Goal: Task Accomplishment & Management: Manage account settings

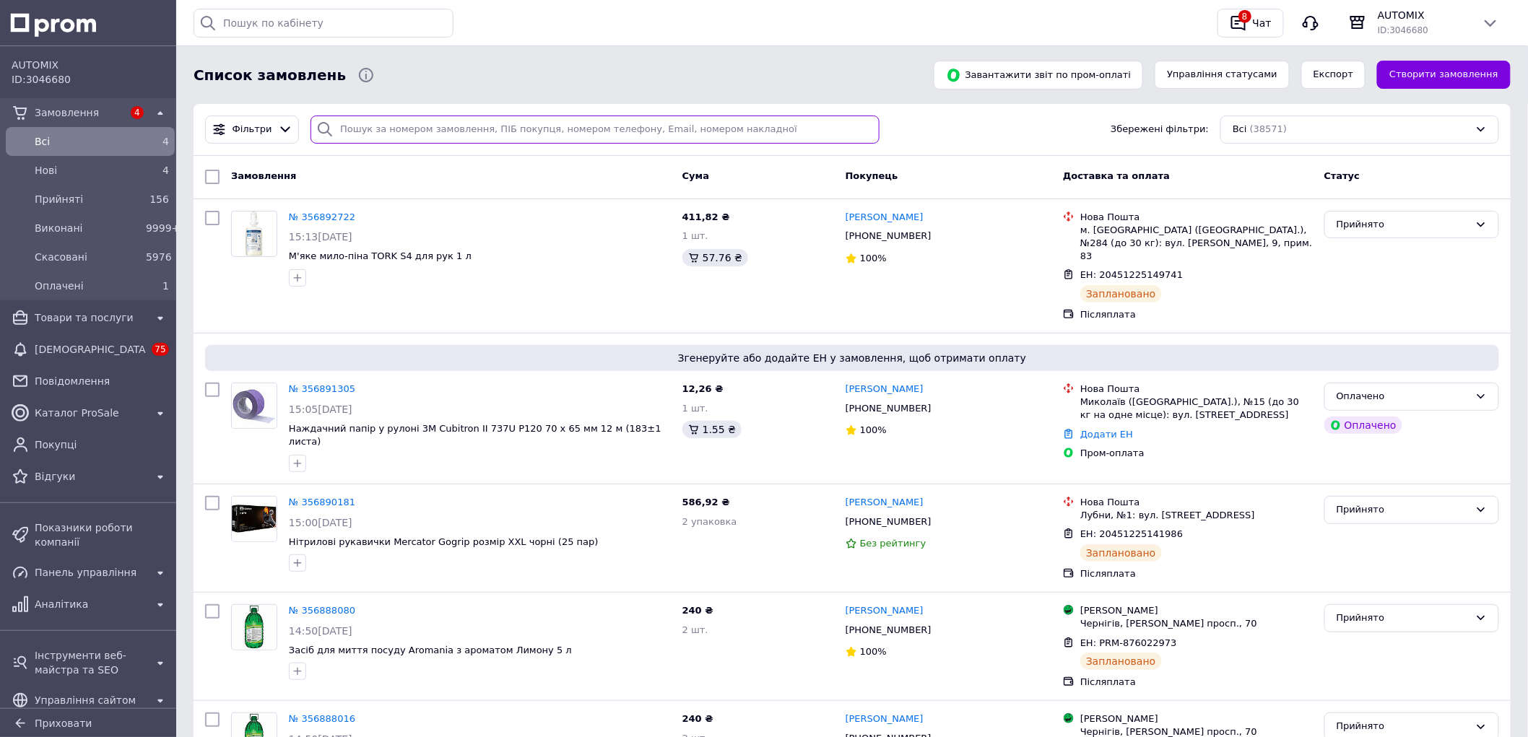
click at [391, 116] on input "search" at bounding box center [595, 130] width 569 height 28
paste input "+380936430901"
type input "+380936430901"
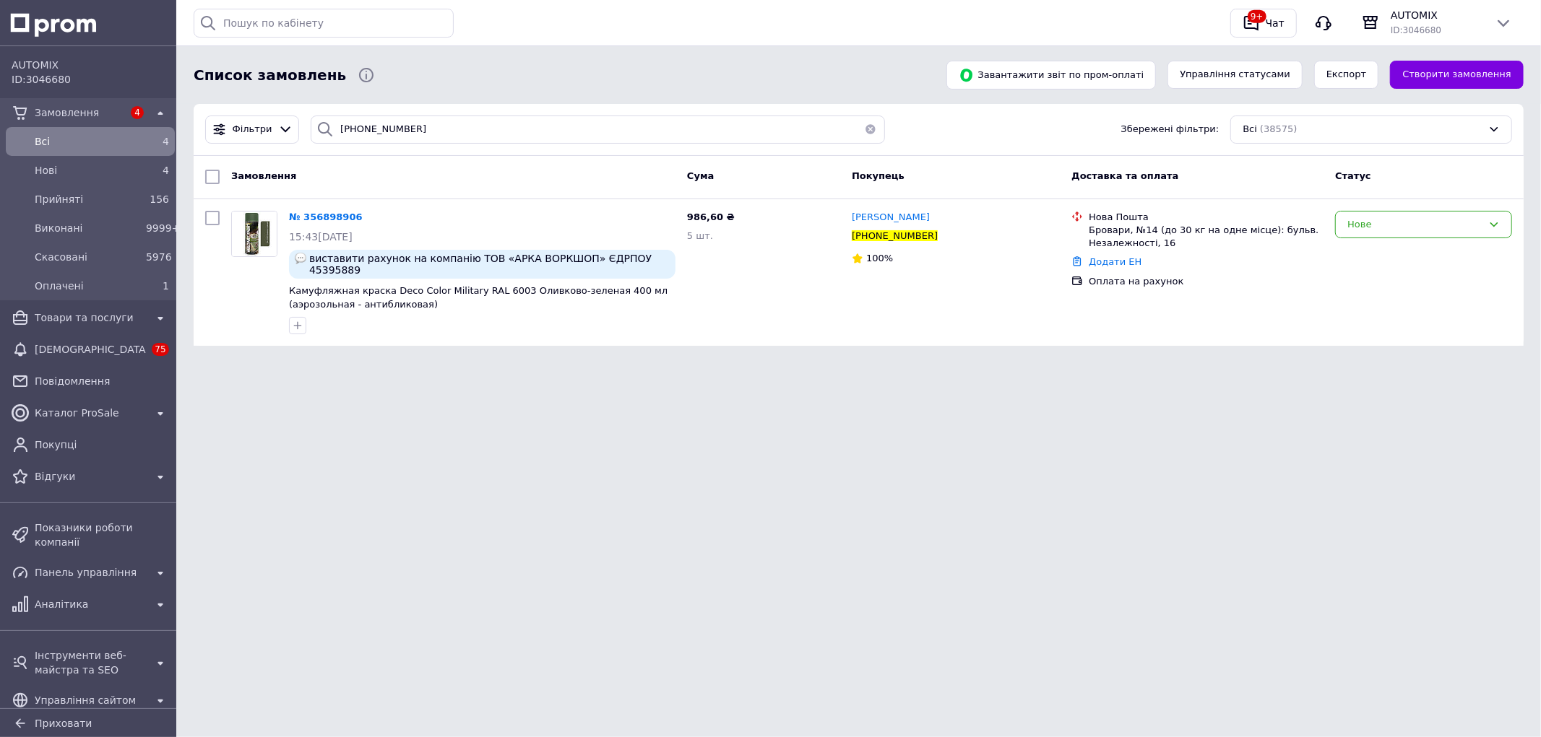
click at [429, 392] on html "AUTOMIX ID: 3046680 Замовлення 4 Всi 4 Нові 4 Прийняті 156 Виконані 9999+ Скасо…" at bounding box center [770, 196] width 1541 height 392
drag, startPoint x: 356, startPoint y: 212, endPoint x: 415, endPoint y: 270, distance: 83.2
click at [365, 212] on icon at bounding box center [371, 218] width 12 height 12
click at [46, 202] on span "Прийняті" at bounding box center [87, 199] width 105 height 14
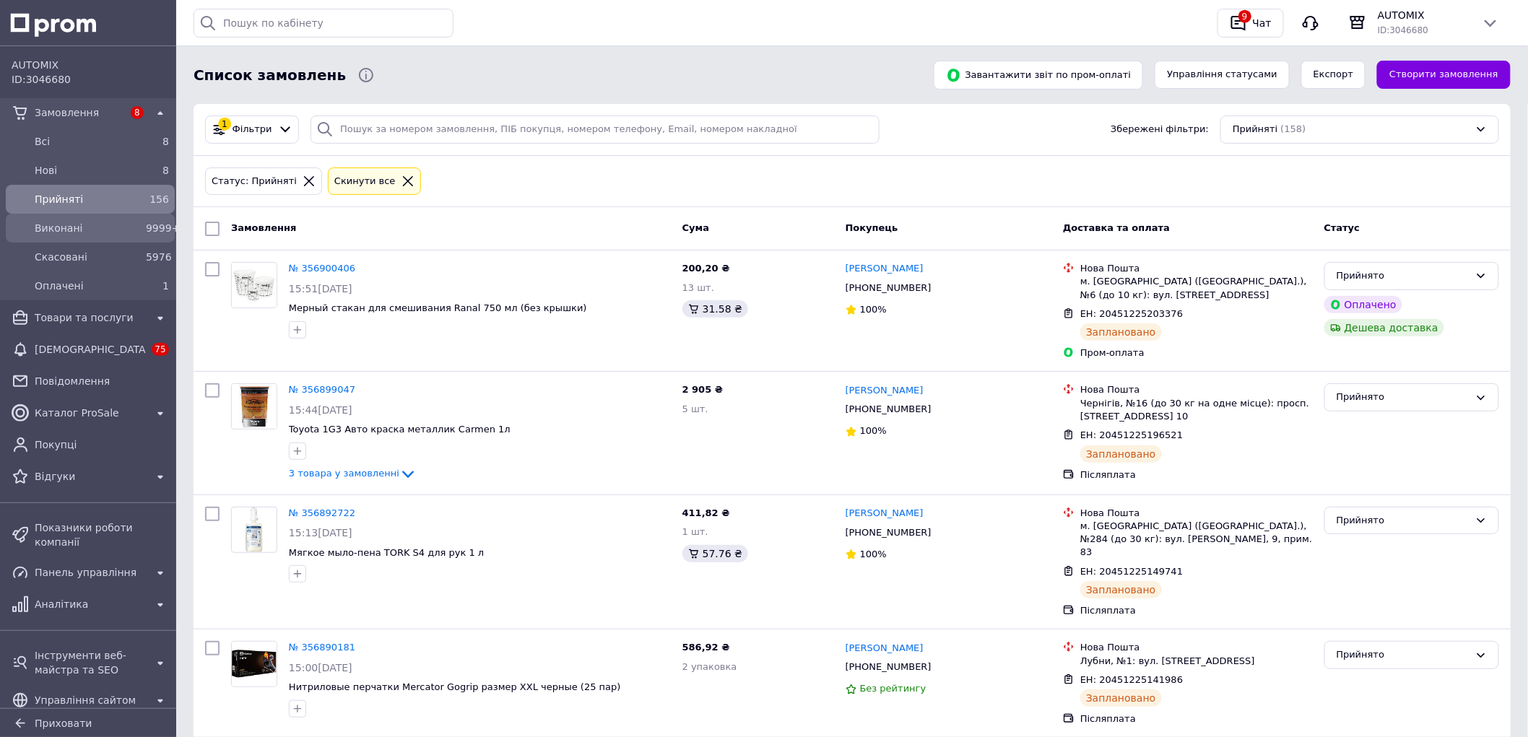
click at [62, 224] on span "Виконані" at bounding box center [87, 228] width 105 height 14
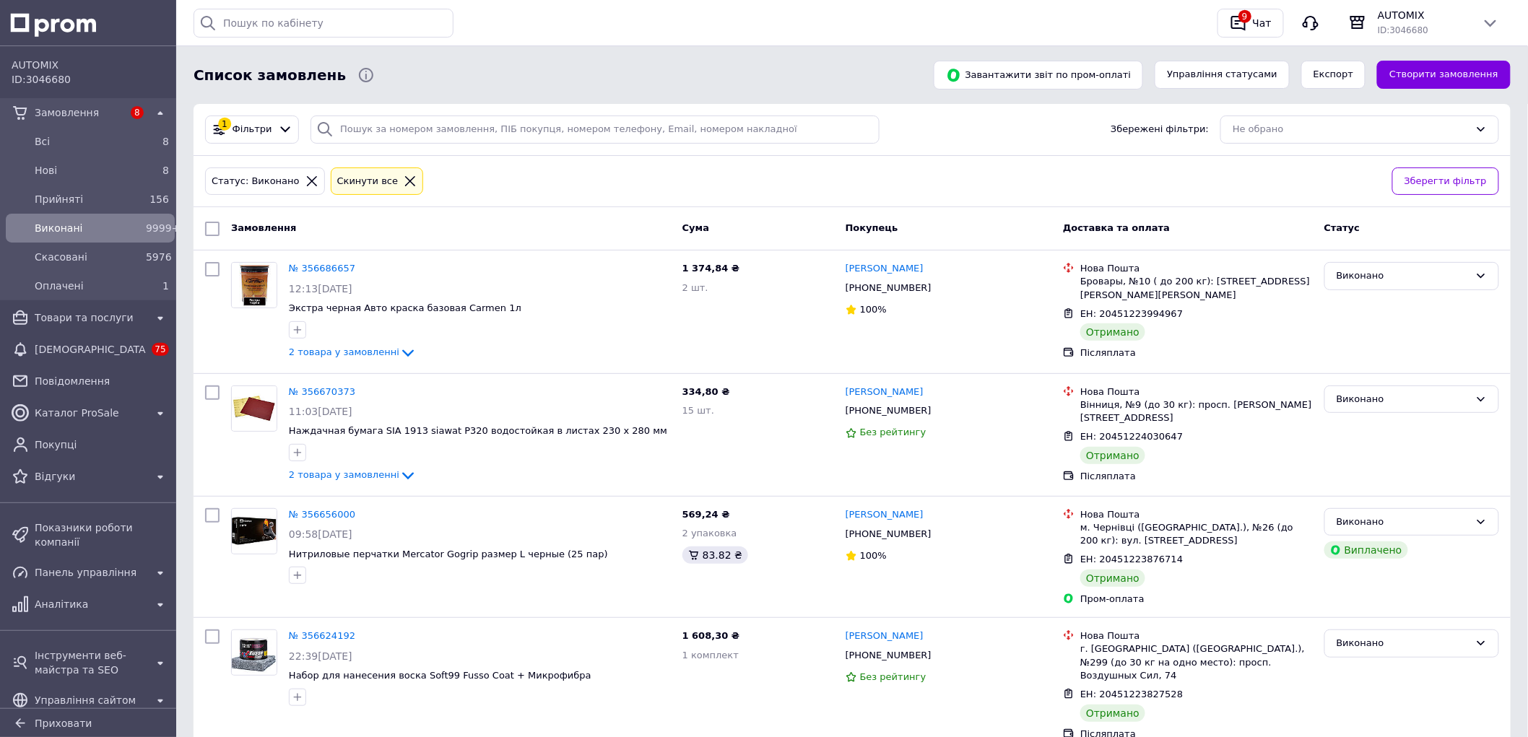
click at [404, 178] on icon at bounding box center [410, 181] width 13 height 13
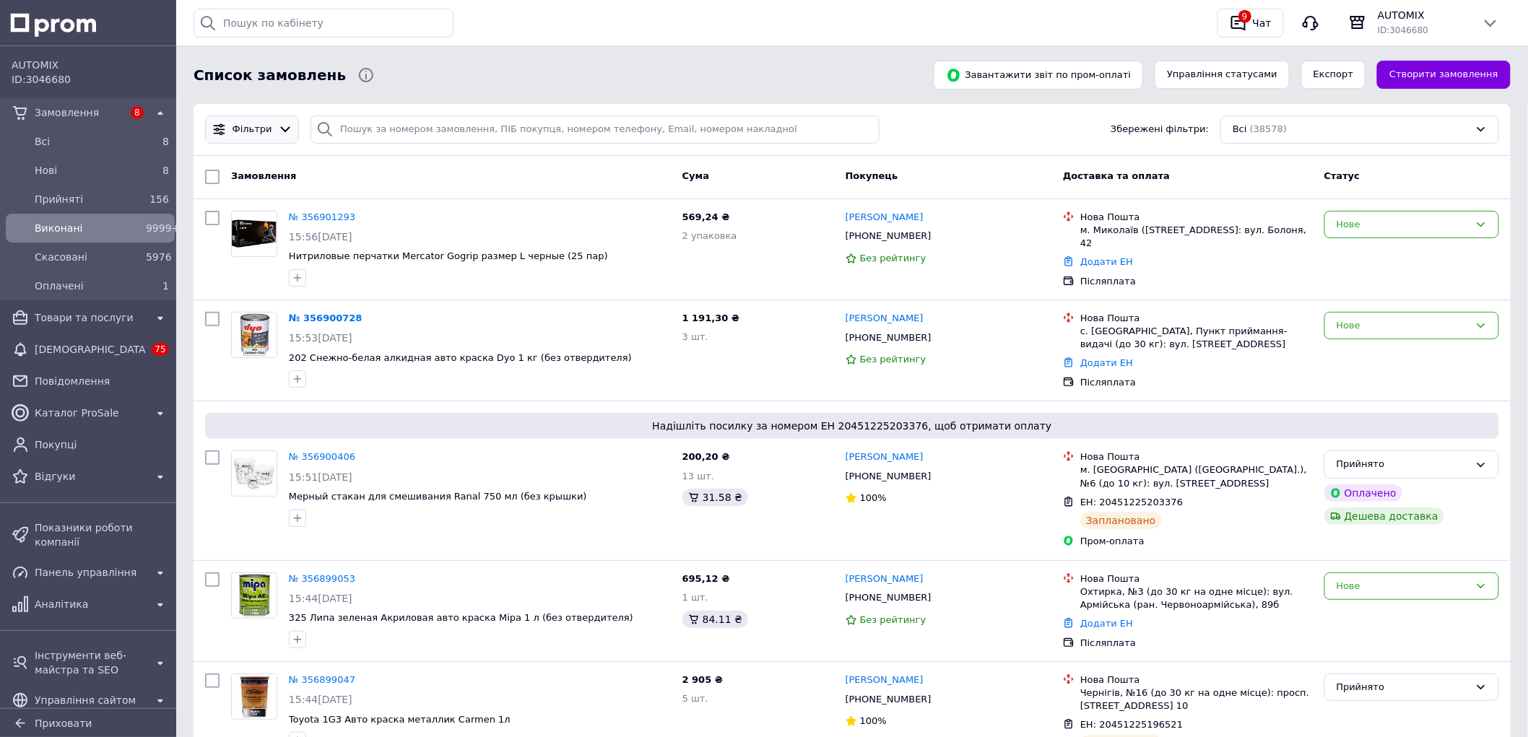
click at [278, 125] on icon at bounding box center [285, 129] width 15 height 15
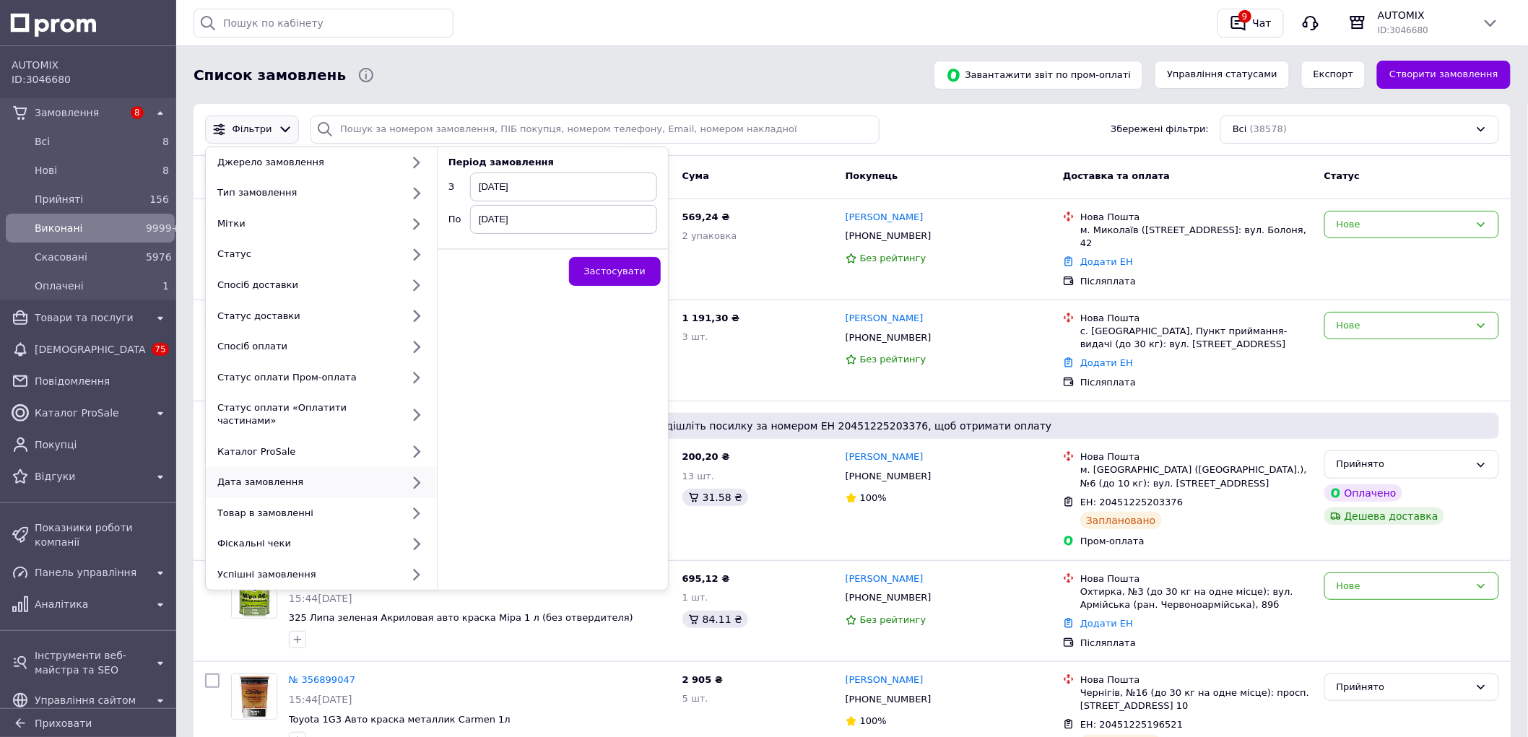
click at [499, 185] on span "12.08.2025" at bounding box center [563, 187] width 187 height 29
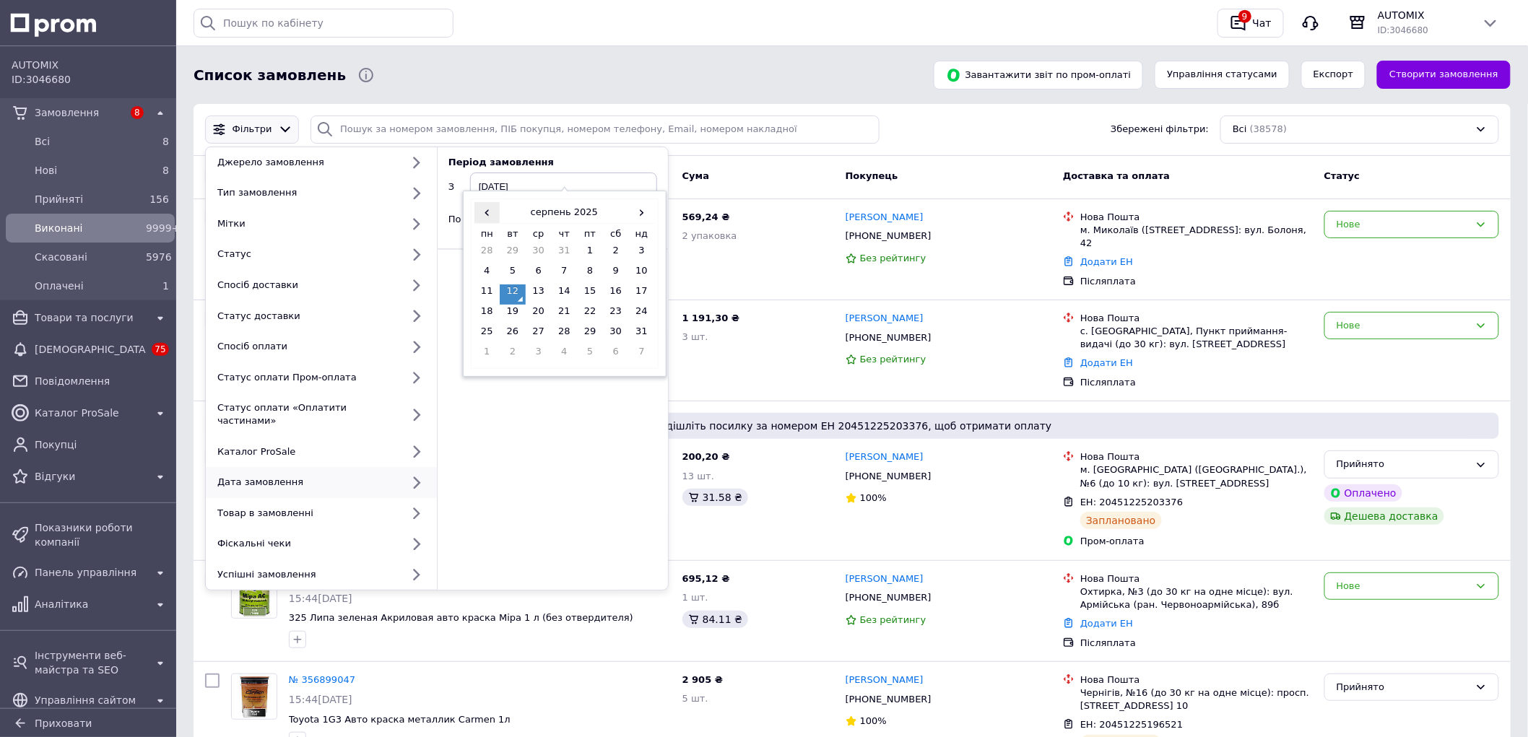
click at [480, 217] on span "‹" at bounding box center [488, 212] width 26 height 21
click at [481, 221] on span "‹" at bounding box center [488, 212] width 26 height 21
click at [638, 251] on td "1" at bounding box center [642, 254] width 26 height 20
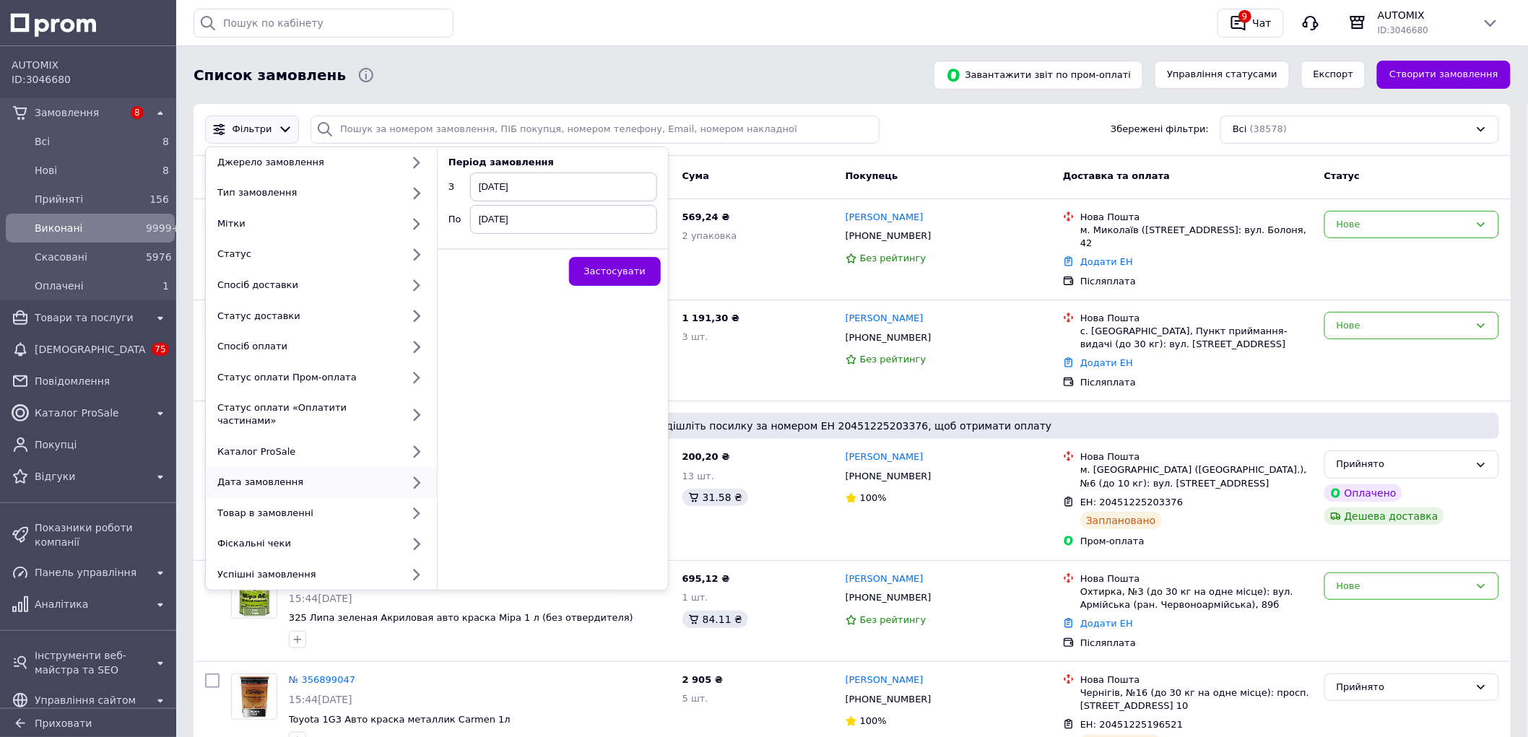
click at [534, 213] on span "12.08.2025" at bounding box center [563, 219] width 187 height 29
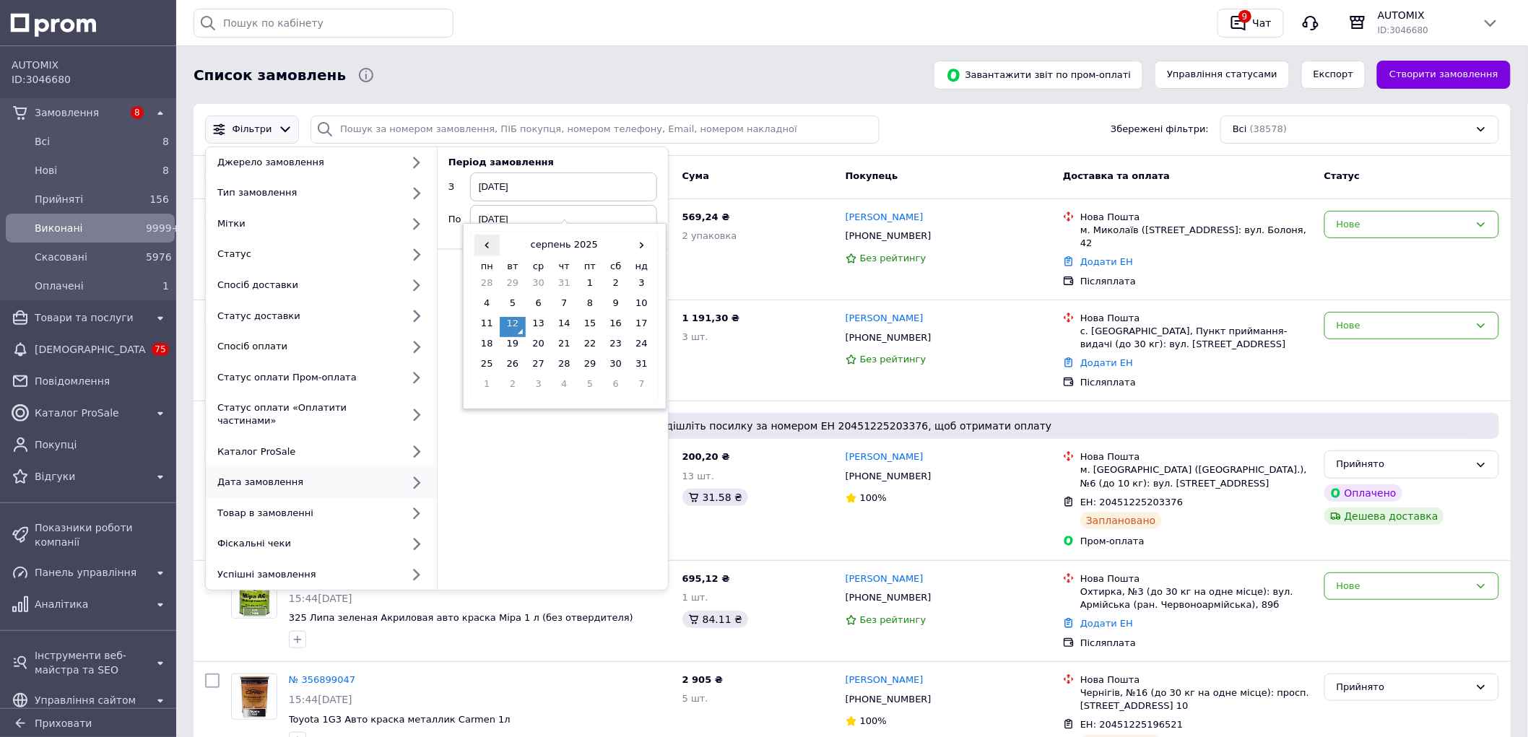
click at [482, 239] on span "‹" at bounding box center [488, 245] width 26 height 21
drag, startPoint x: 482, startPoint y: 235, endPoint x: 490, endPoint y: 256, distance: 21.5
click at [490, 256] on thead "‹ липень 2025 › пн вт ср чт пт сб нд" at bounding box center [565, 256] width 181 height 42
click at [486, 241] on span "‹" at bounding box center [488, 245] width 26 height 21
click at [491, 385] on td "30" at bounding box center [488, 388] width 26 height 20
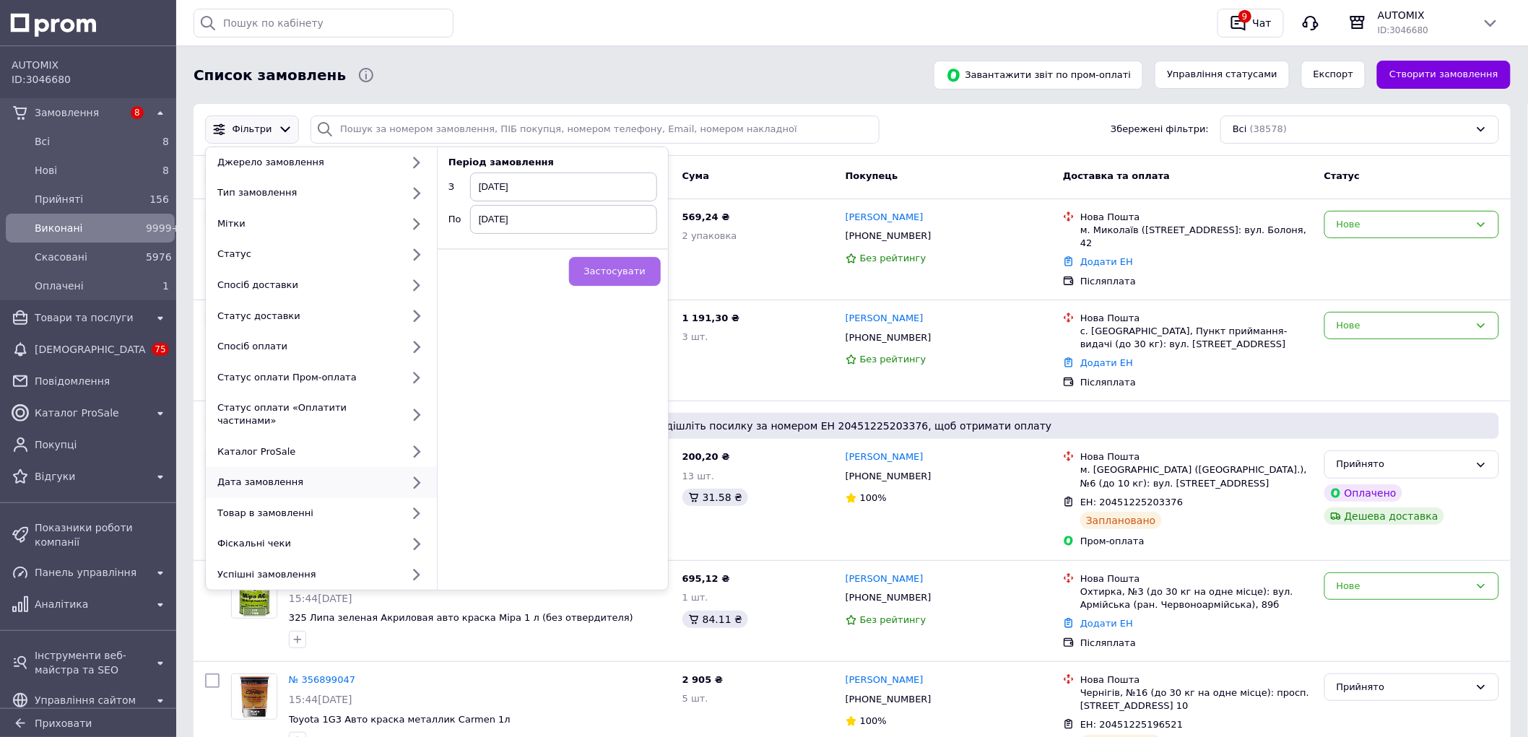
click at [623, 269] on span "Застосувати" at bounding box center [614, 271] width 61 height 11
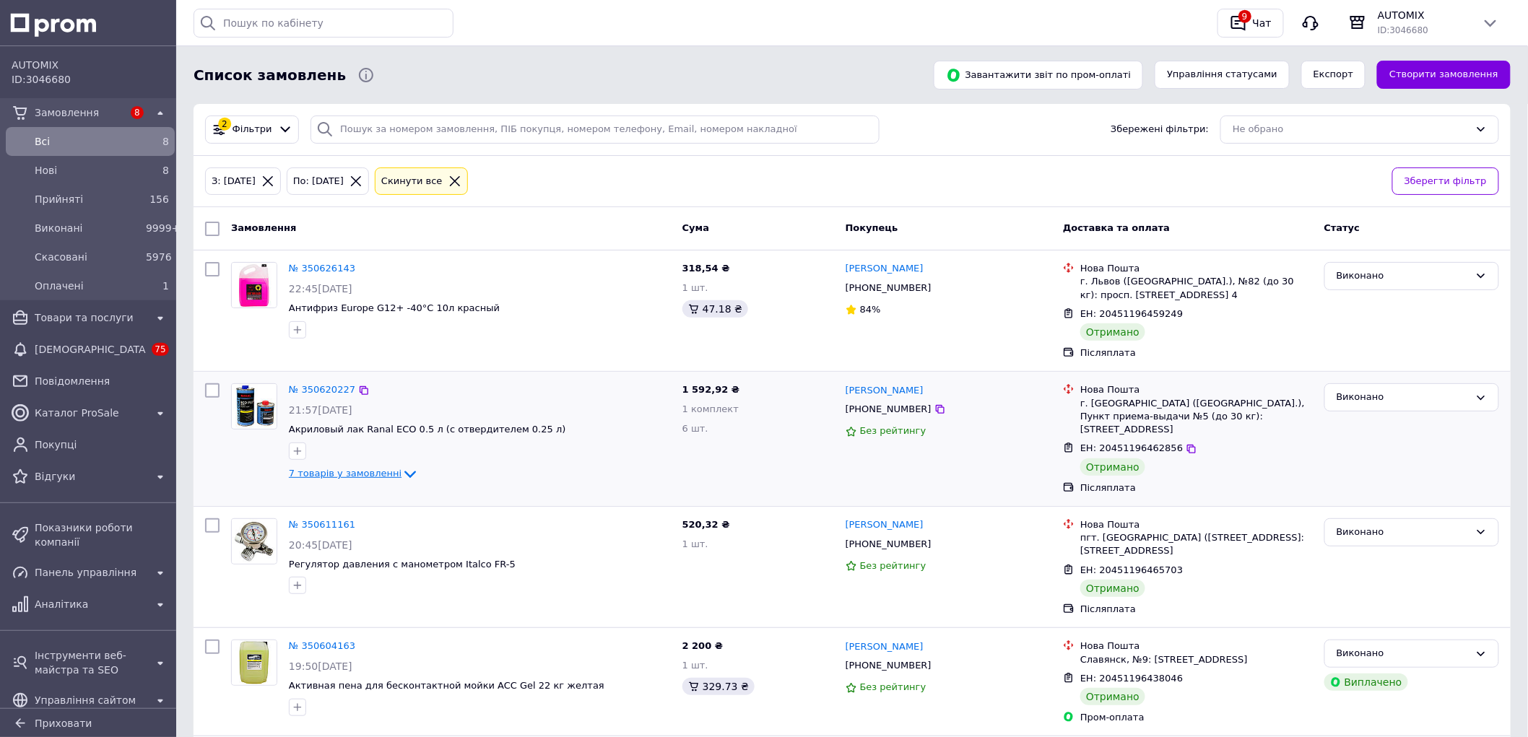
click at [364, 471] on span "7 товарів у замовленні" at bounding box center [345, 474] width 113 height 11
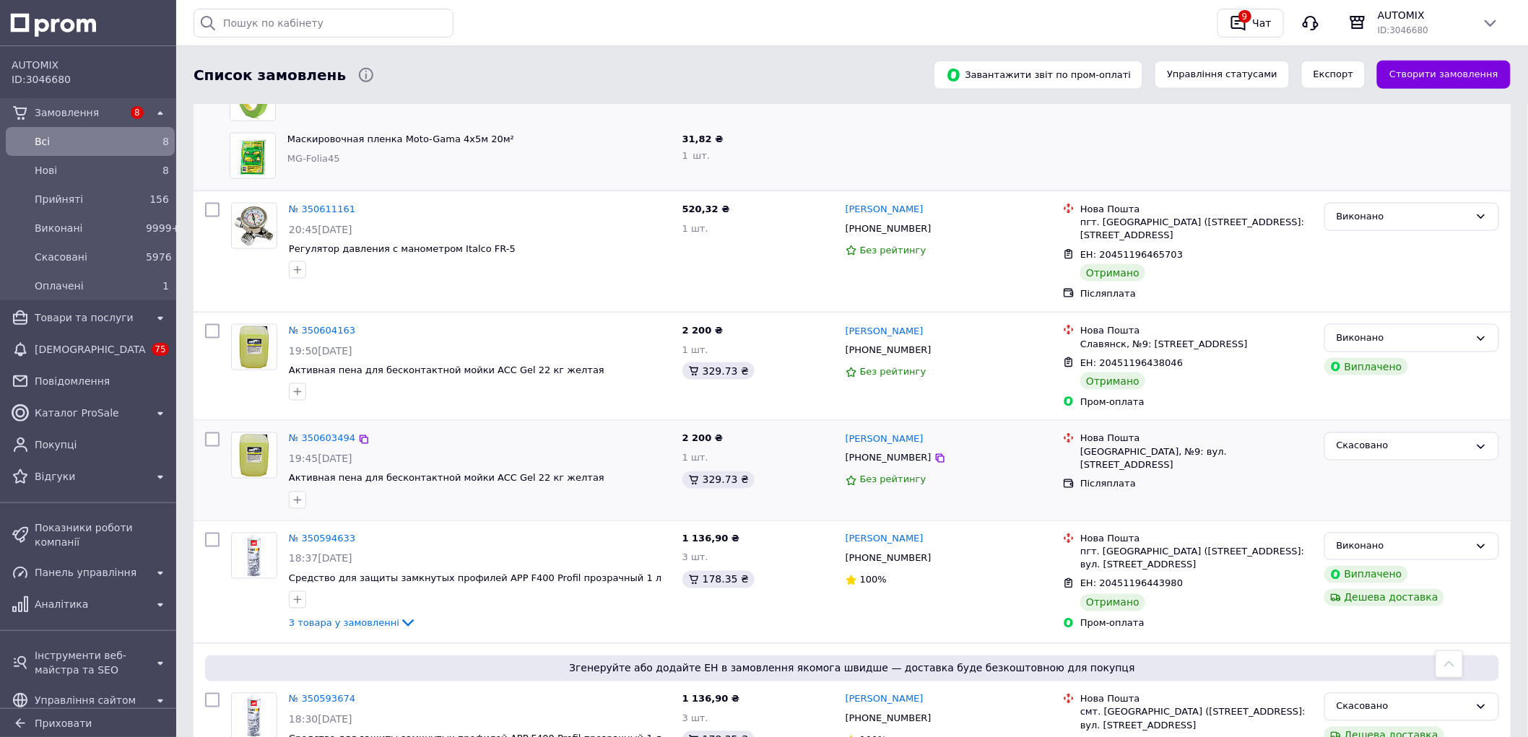
scroll to position [722, 0]
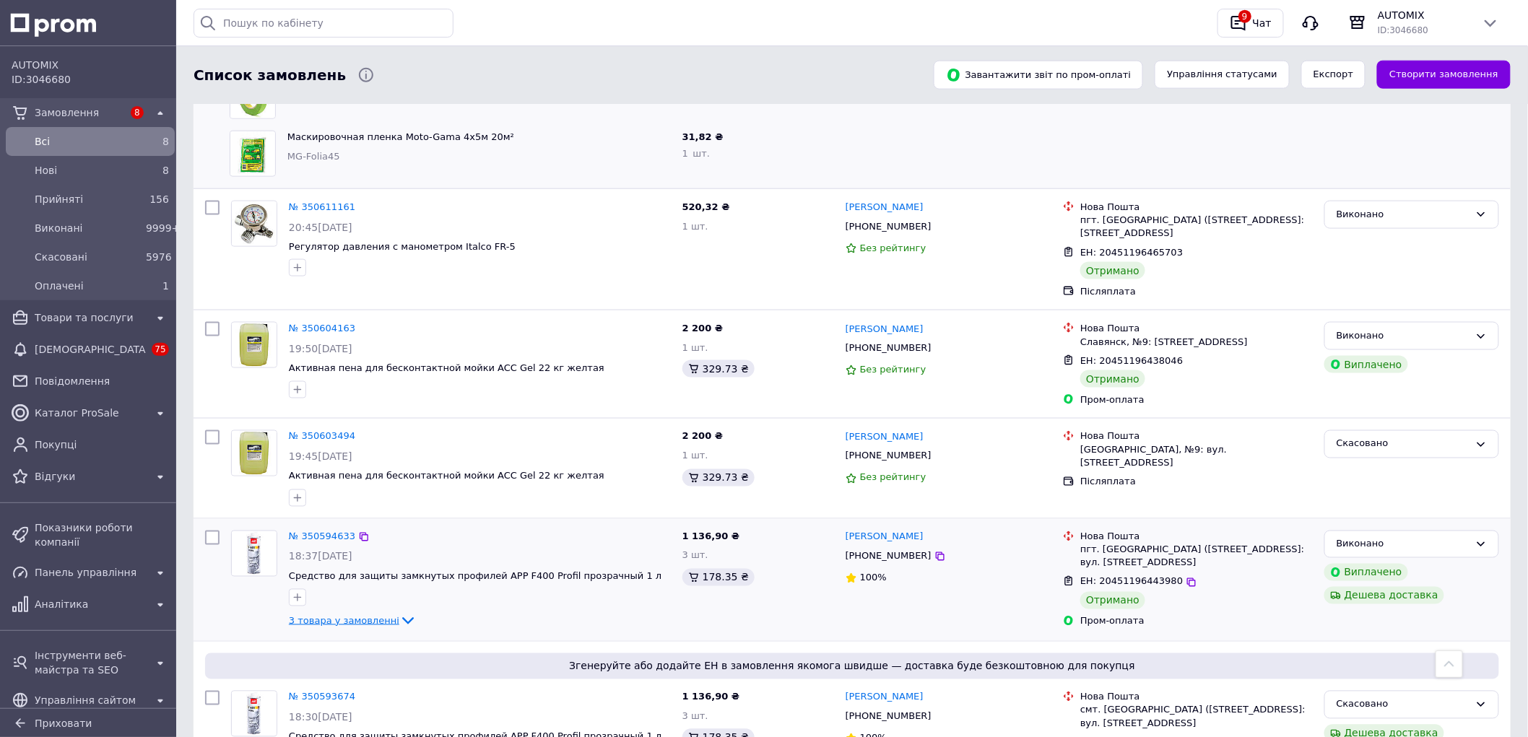
click at [334, 615] on span "3 товара у замовленні" at bounding box center [344, 620] width 111 height 11
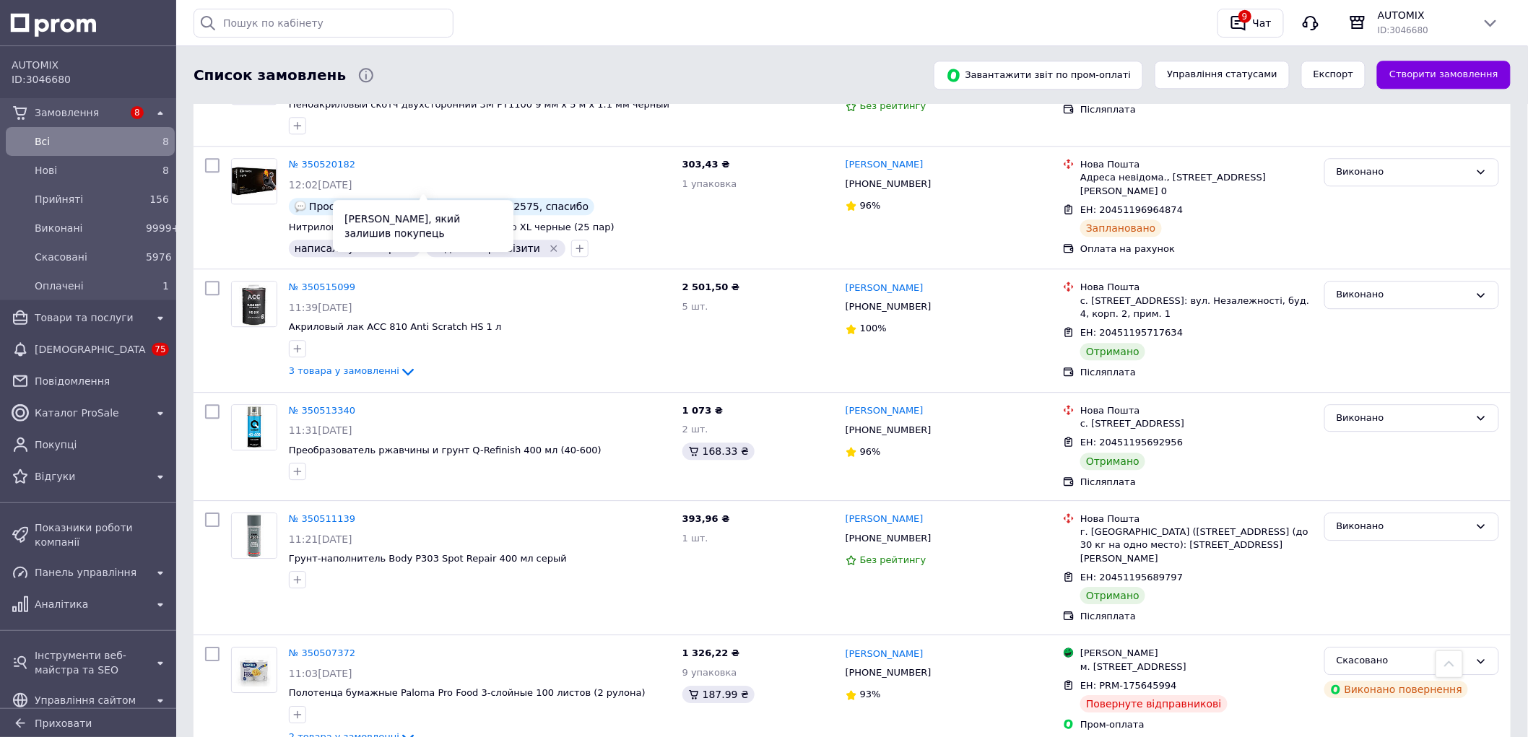
scroll to position [6099, 0]
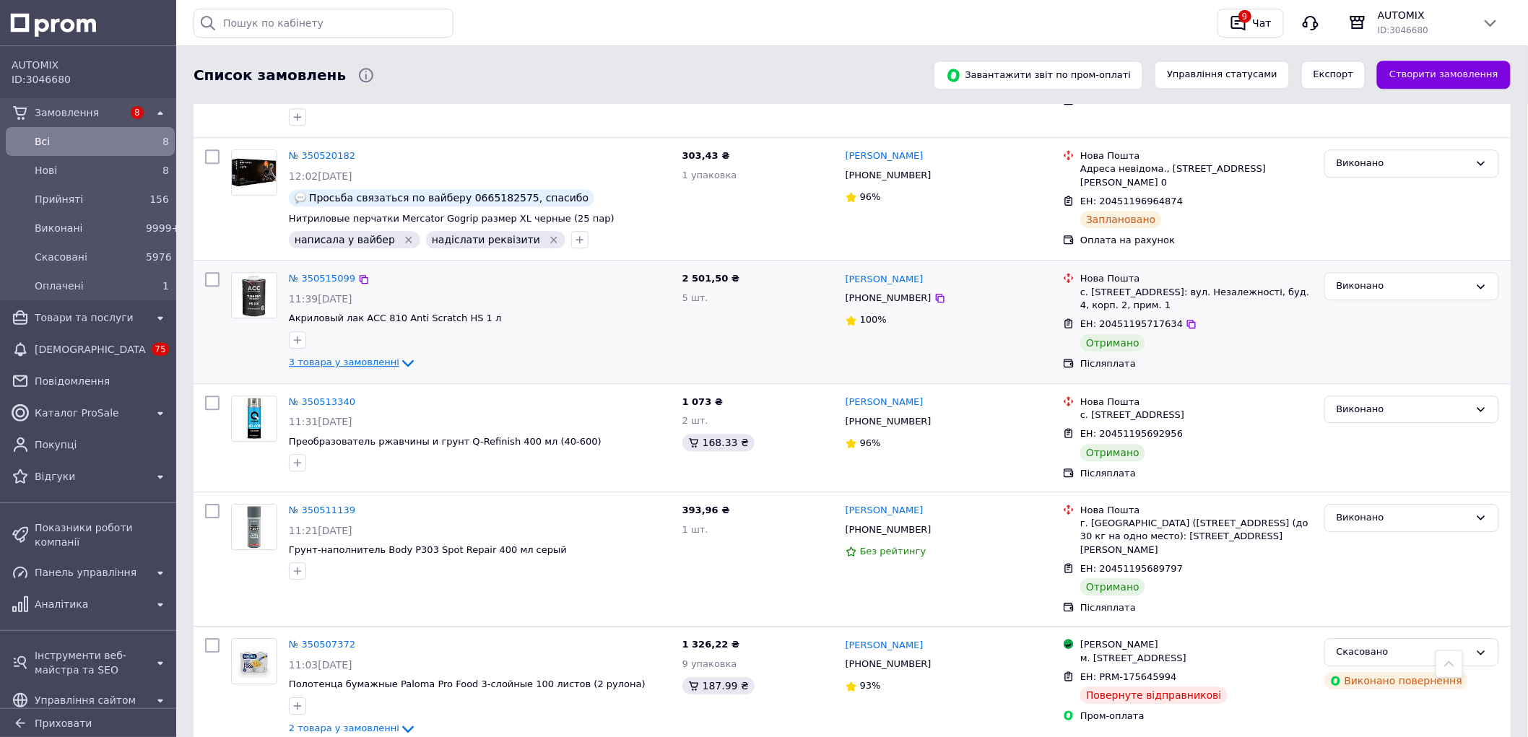
click at [367, 358] on span "3 товара у замовленні" at bounding box center [344, 363] width 111 height 11
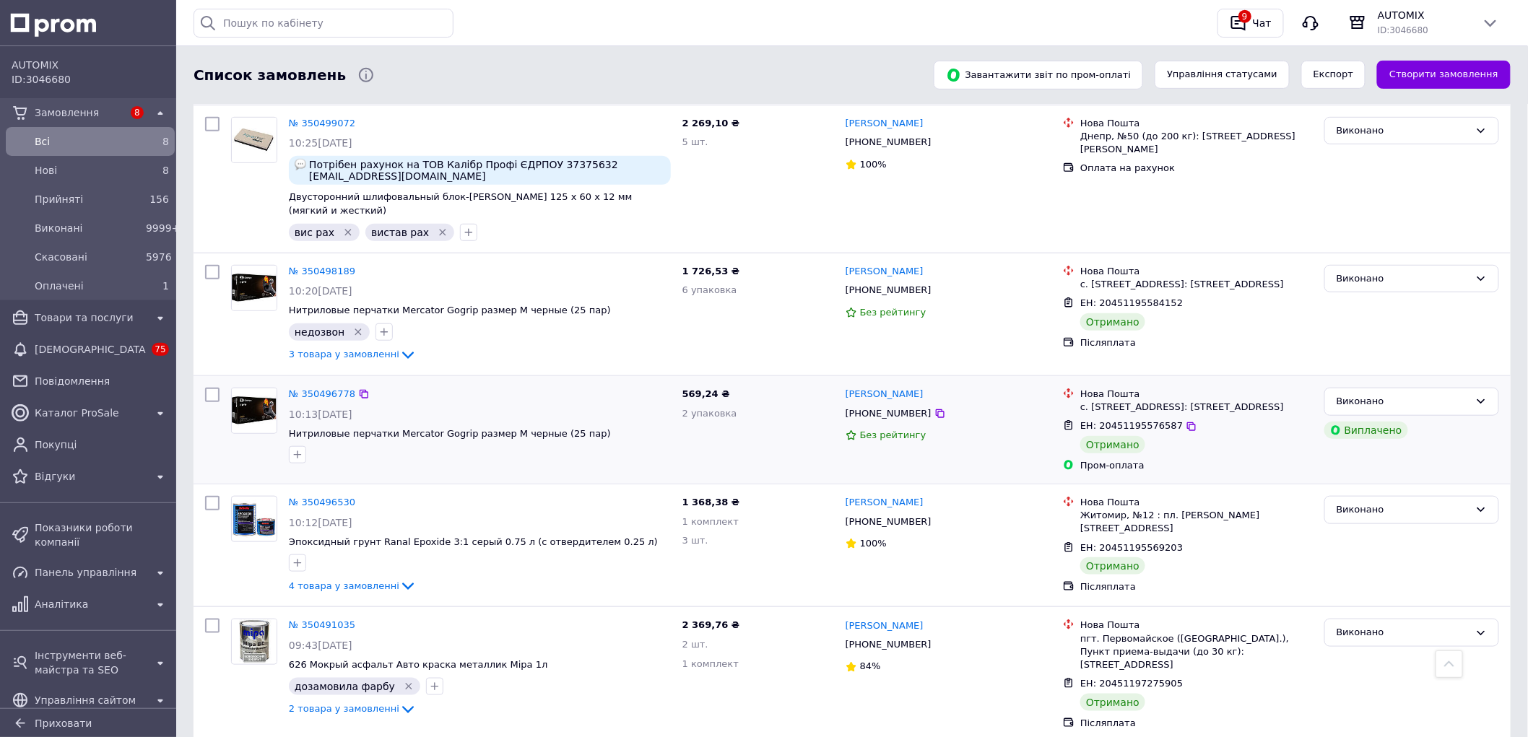
scroll to position [7303, 0]
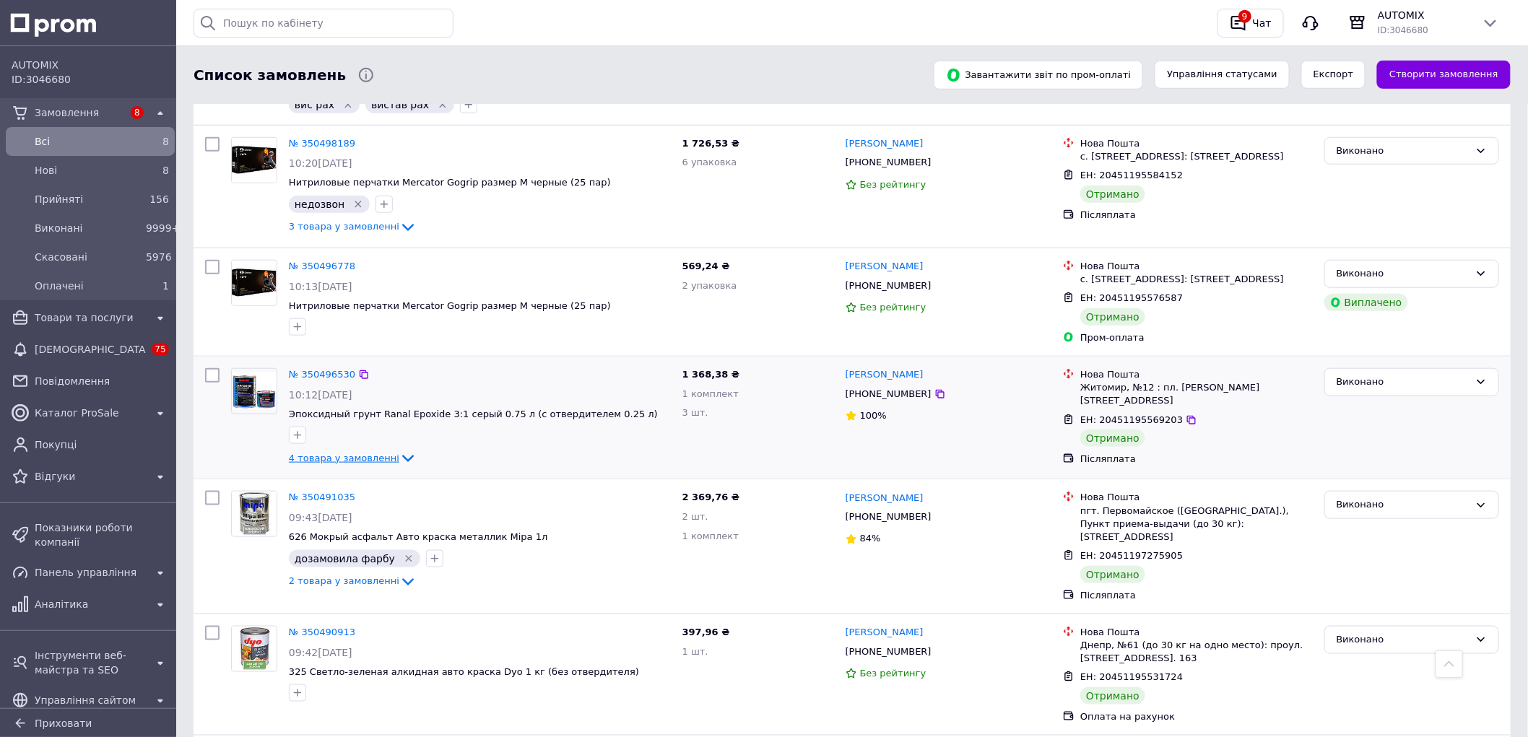
click at [343, 453] on span "4 товара у замовленні" at bounding box center [344, 458] width 111 height 11
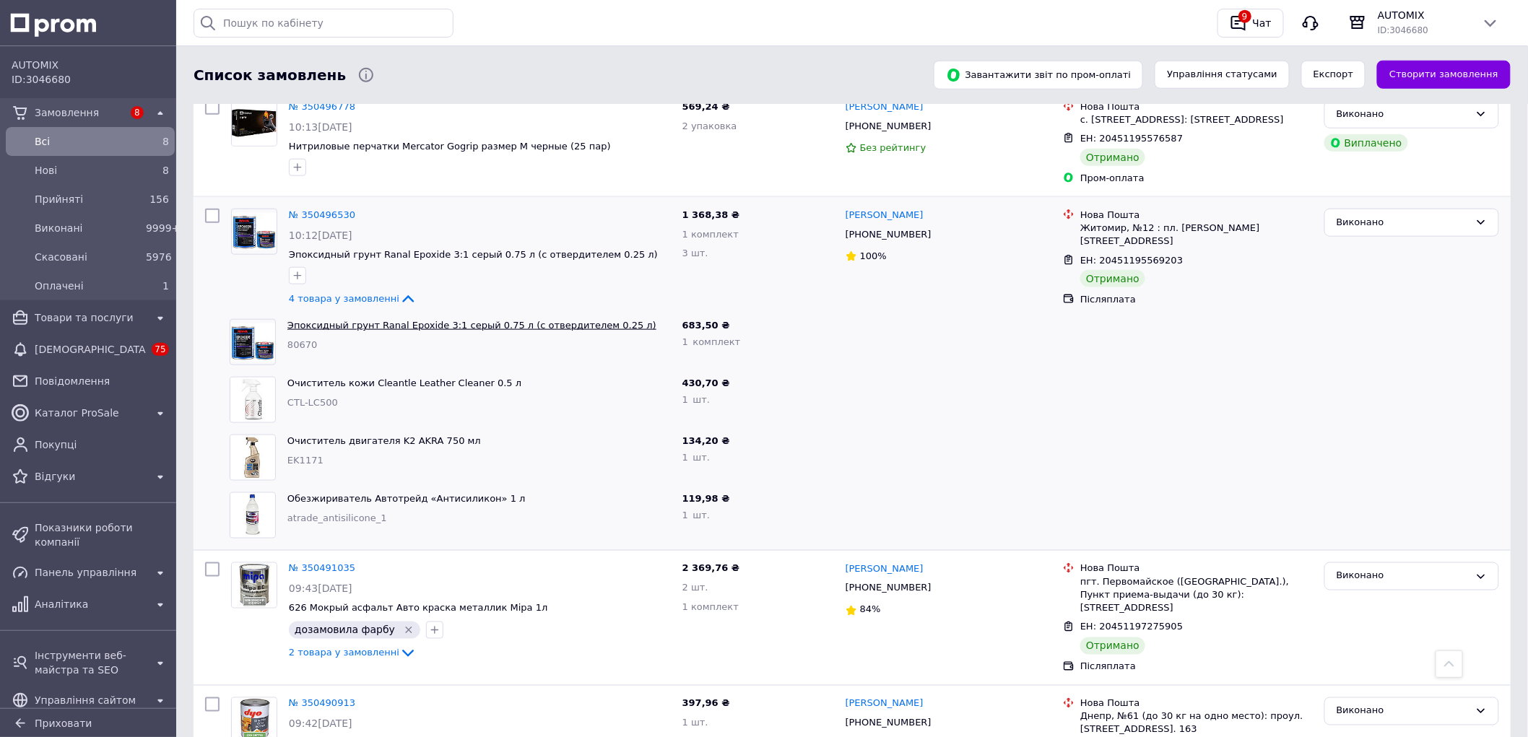
scroll to position [7703, 0]
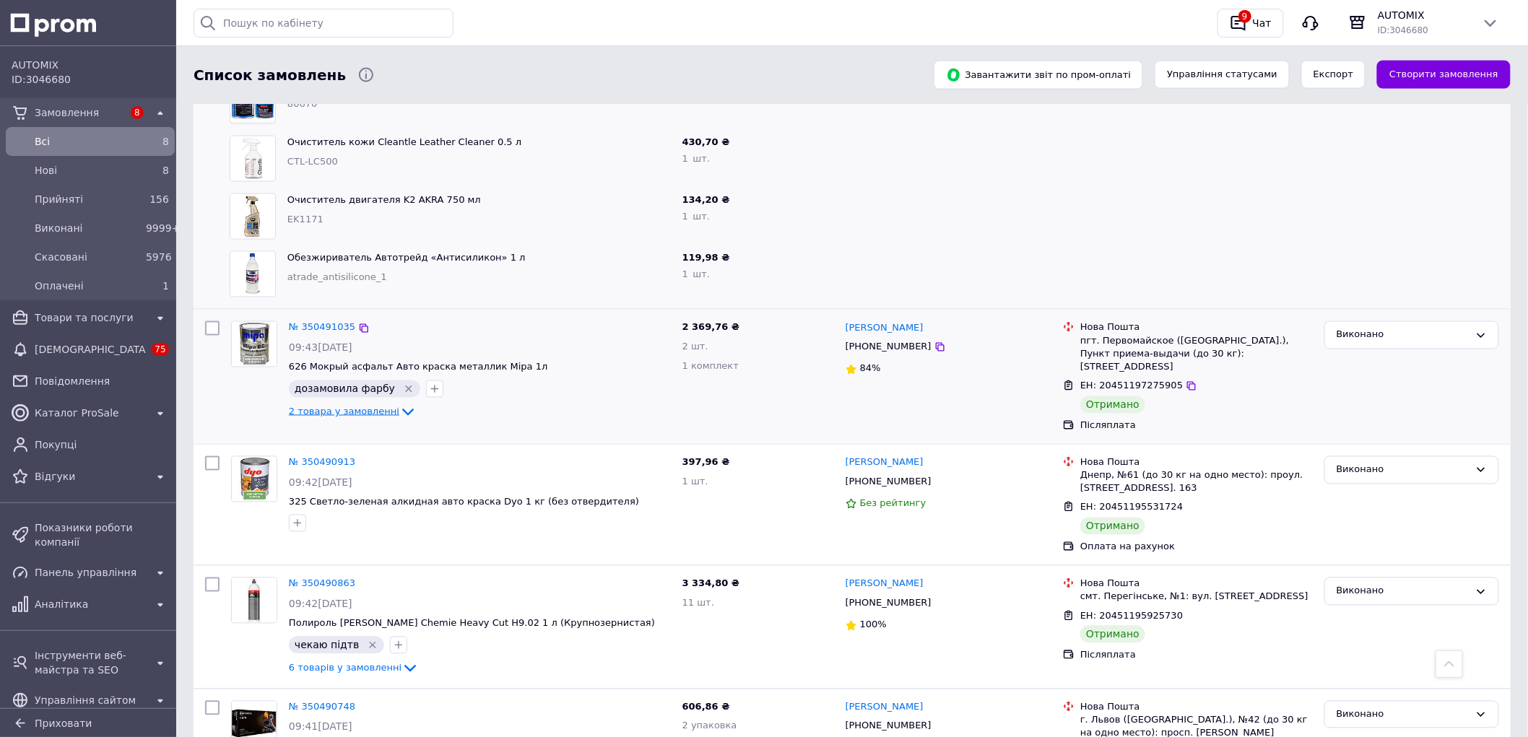
click at [336, 406] on span "2 товара у замовленні" at bounding box center [344, 411] width 111 height 11
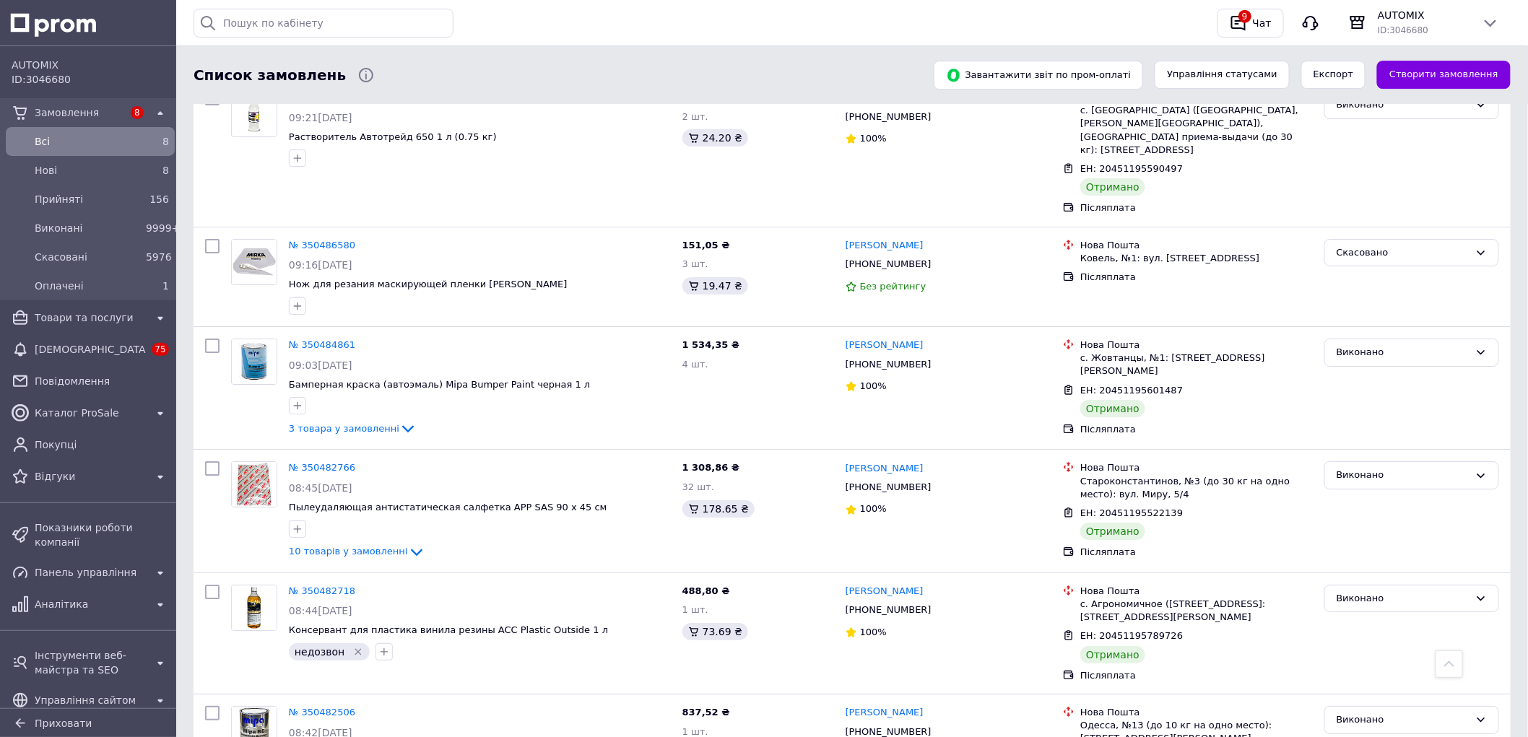
scroll to position [8827, 0]
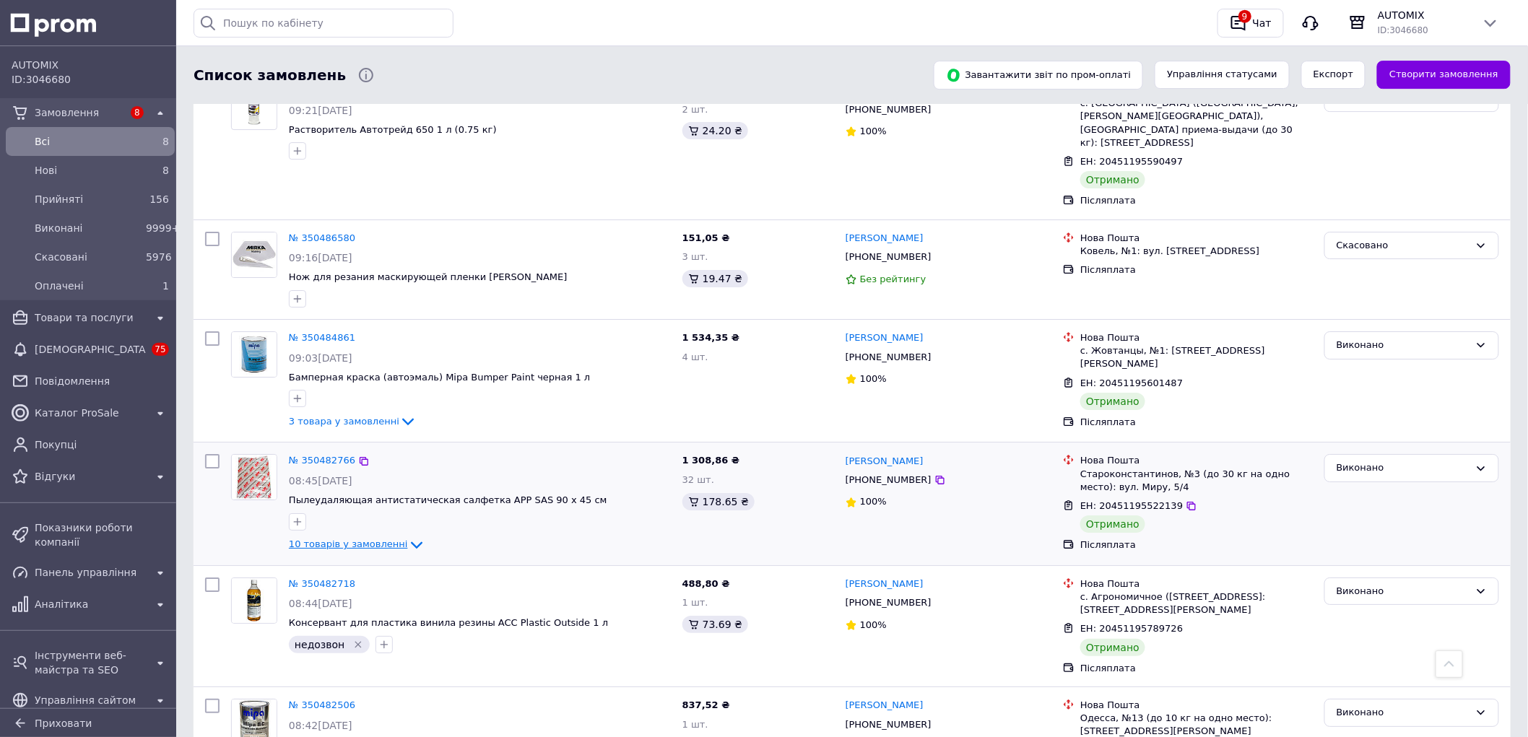
click at [383, 539] on span "10 товарів у замовленні" at bounding box center [348, 544] width 119 height 11
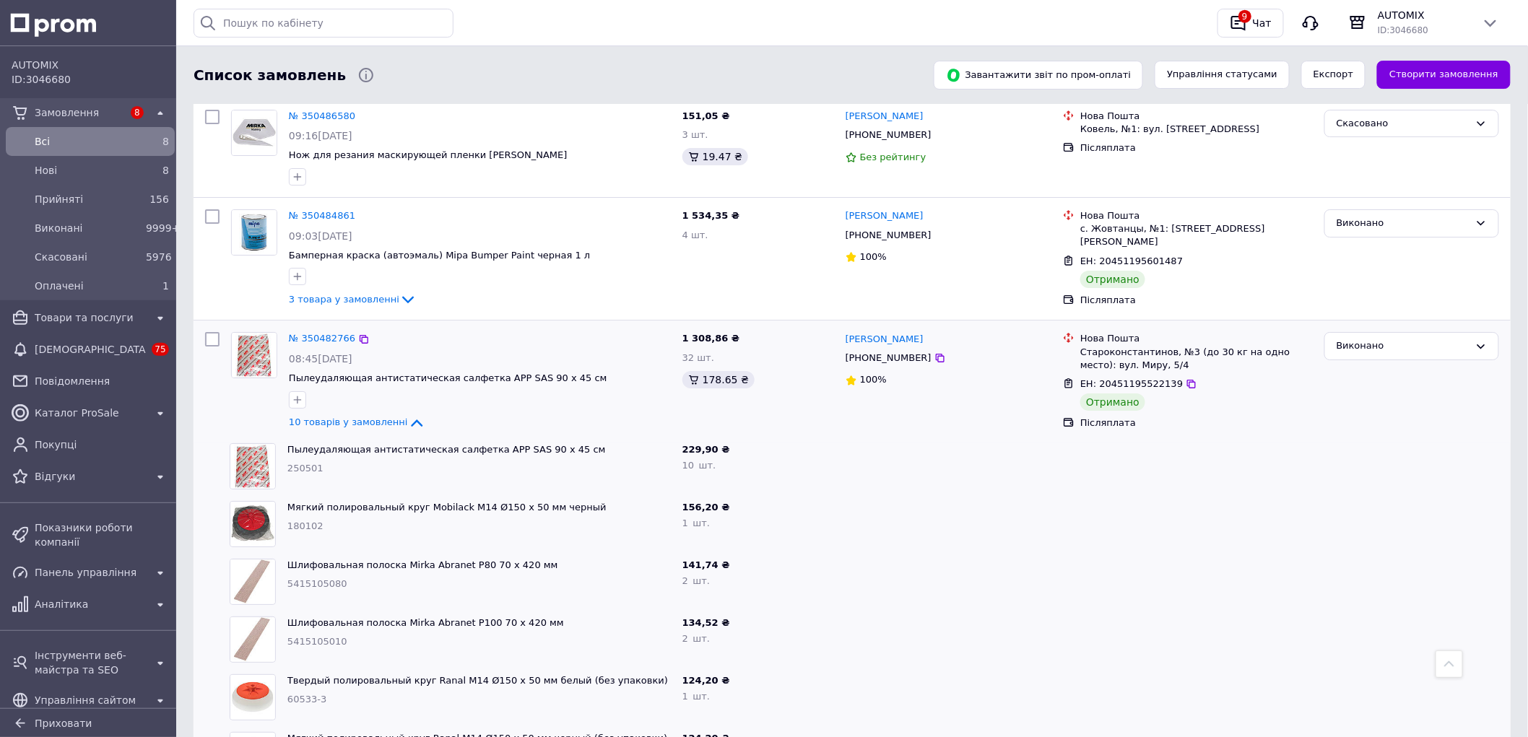
scroll to position [8907, 0]
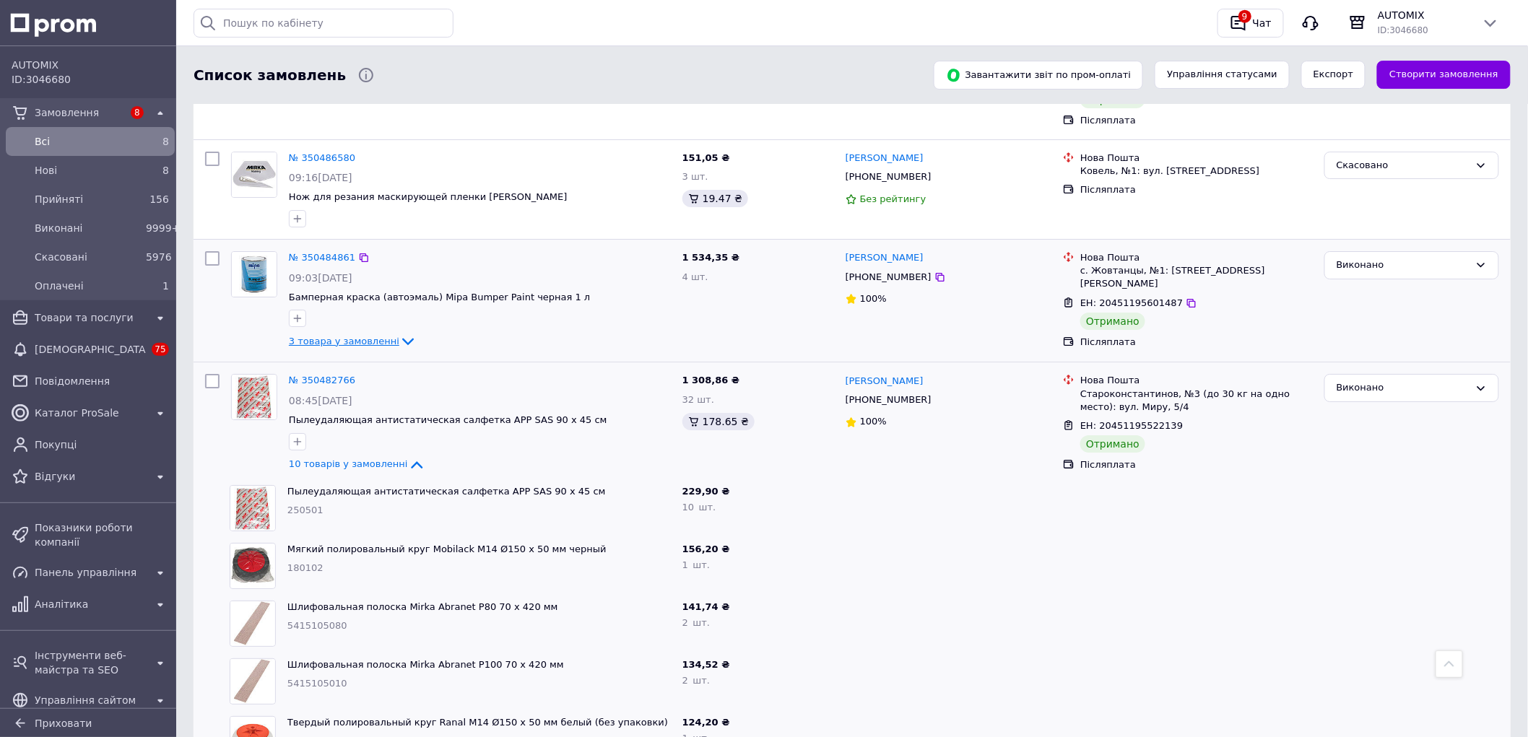
click at [329, 336] on span "3 товара у замовленні" at bounding box center [344, 341] width 111 height 11
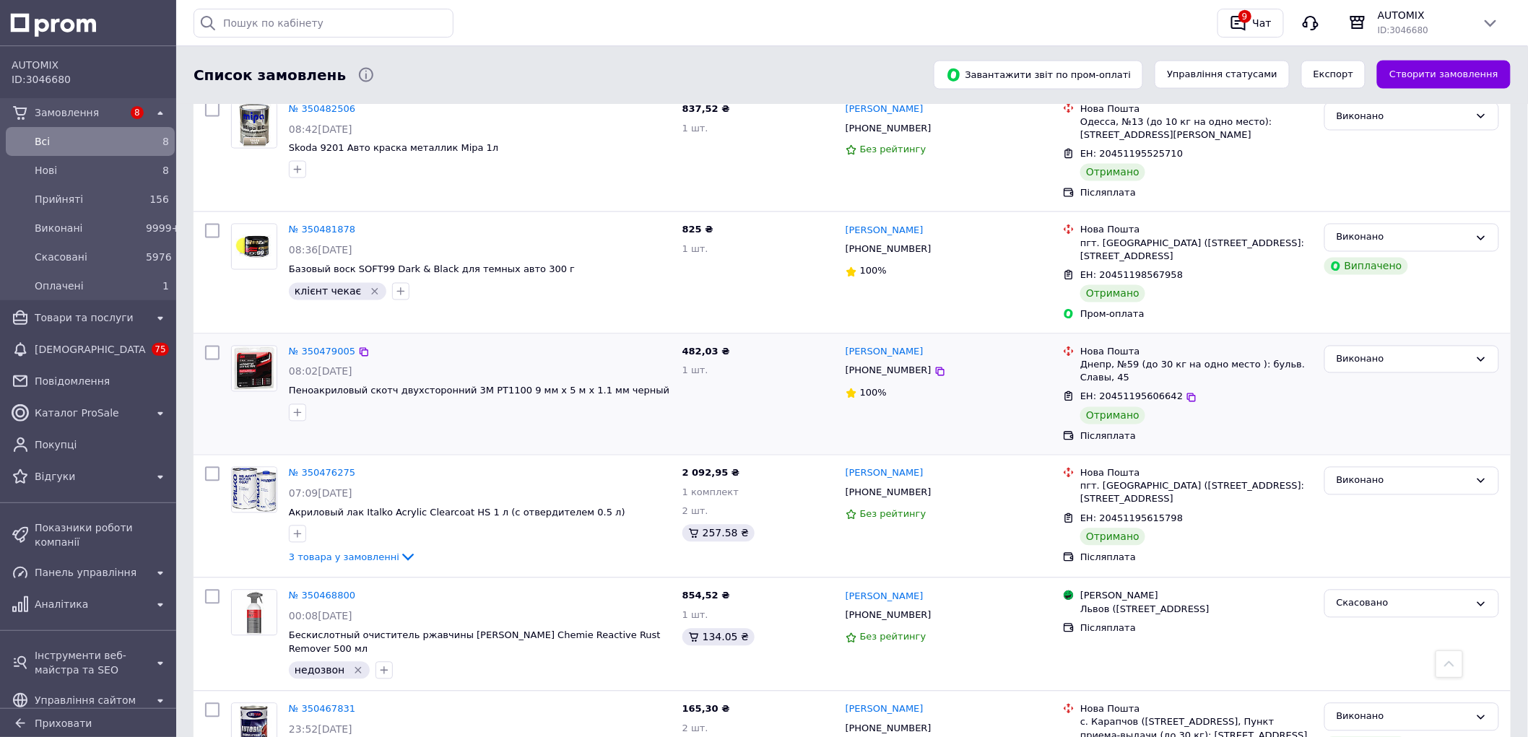
scroll to position [10192, 0]
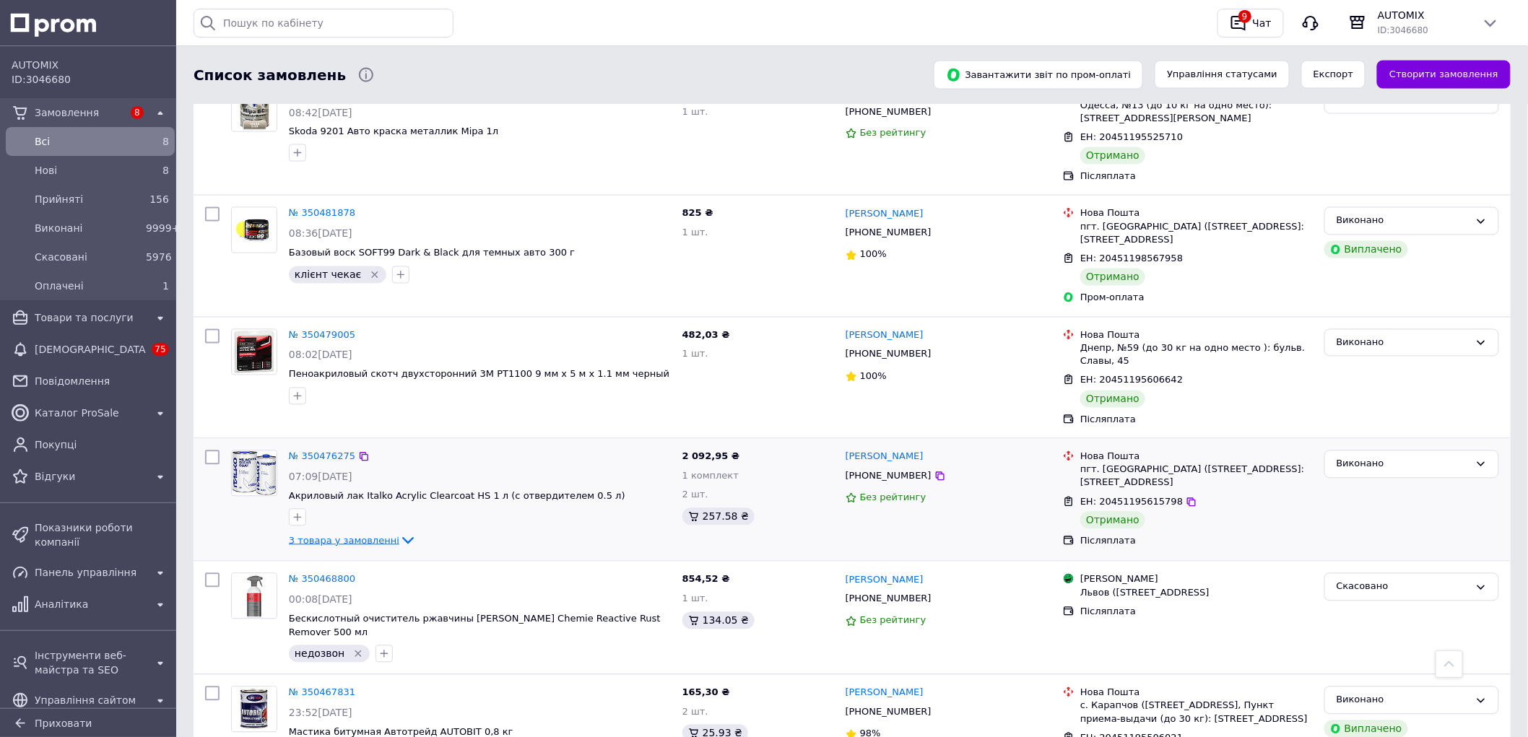
click at [321, 535] on span "3 товара у замовленні" at bounding box center [344, 540] width 111 height 11
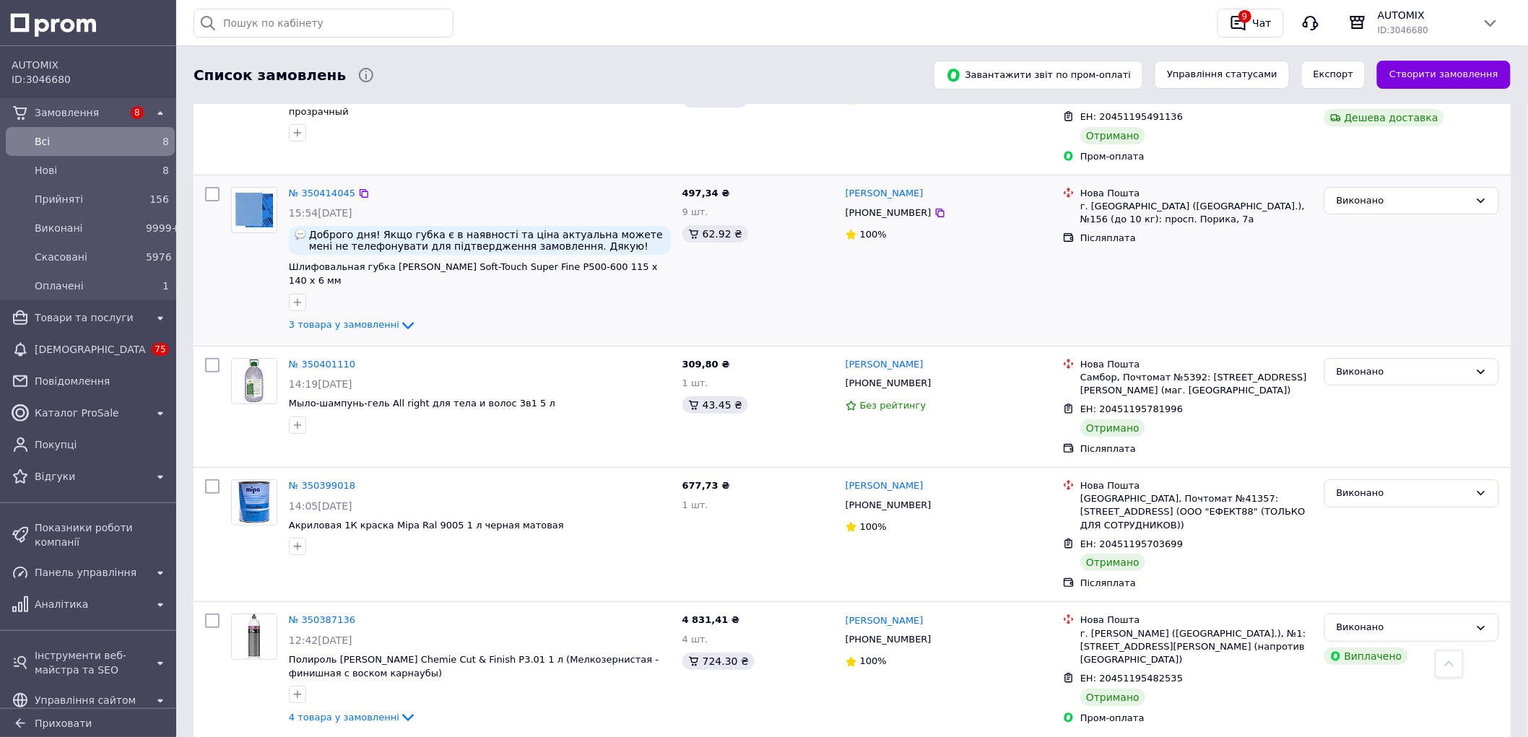
scroll to position [13723, 0]
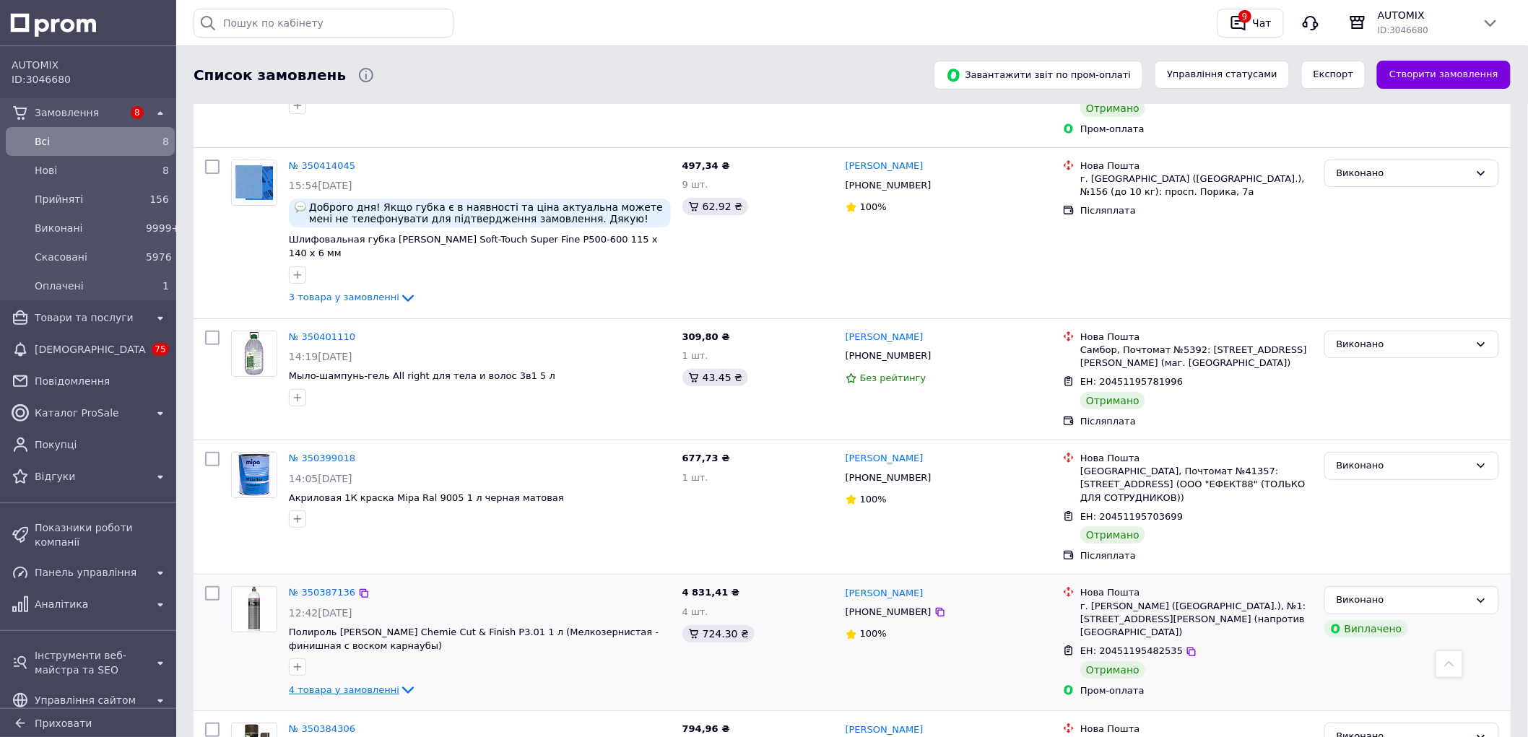
click at [354, 685] on link "4 товара у замовленні" at bounding box center [353, 690] width 128 height 11
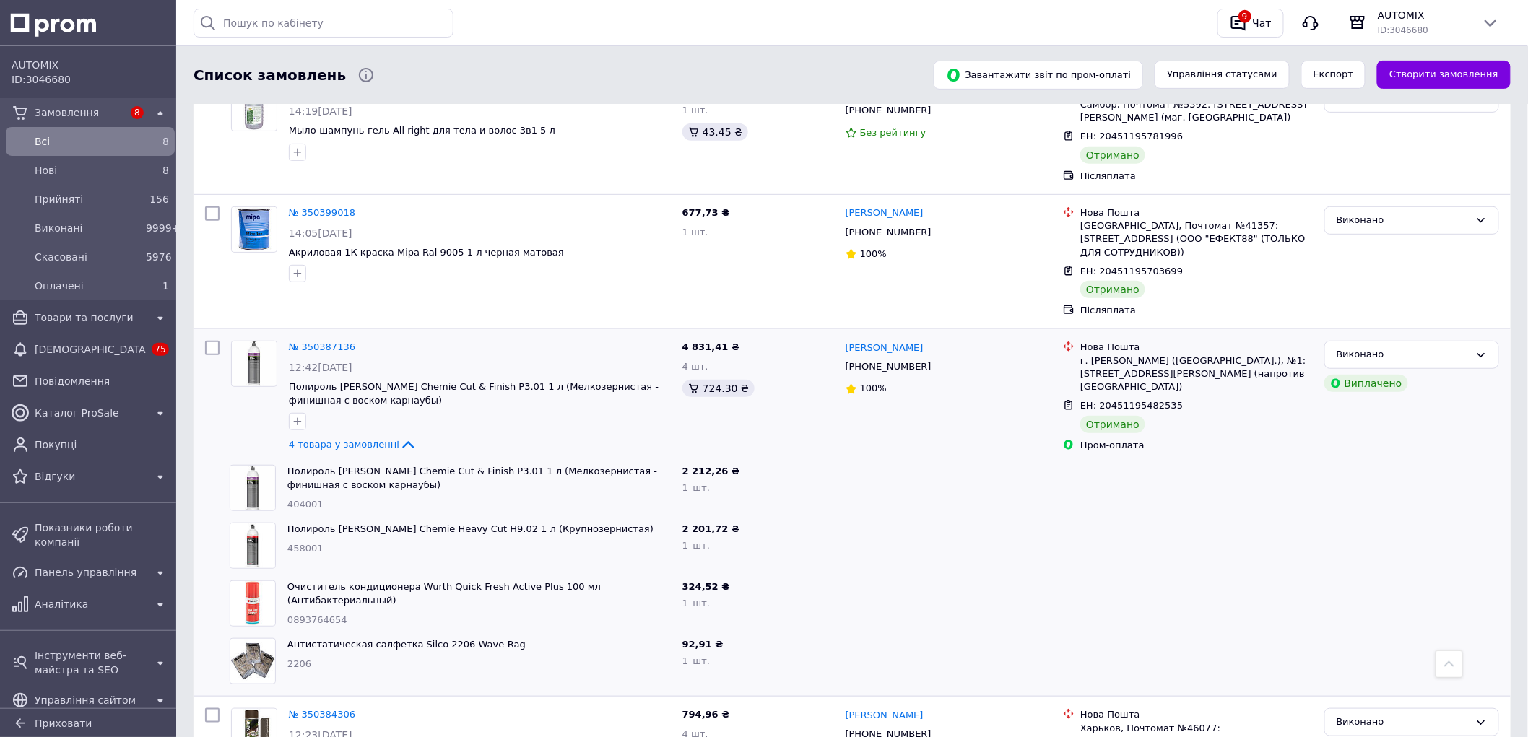
scroll to position [13971, 0]
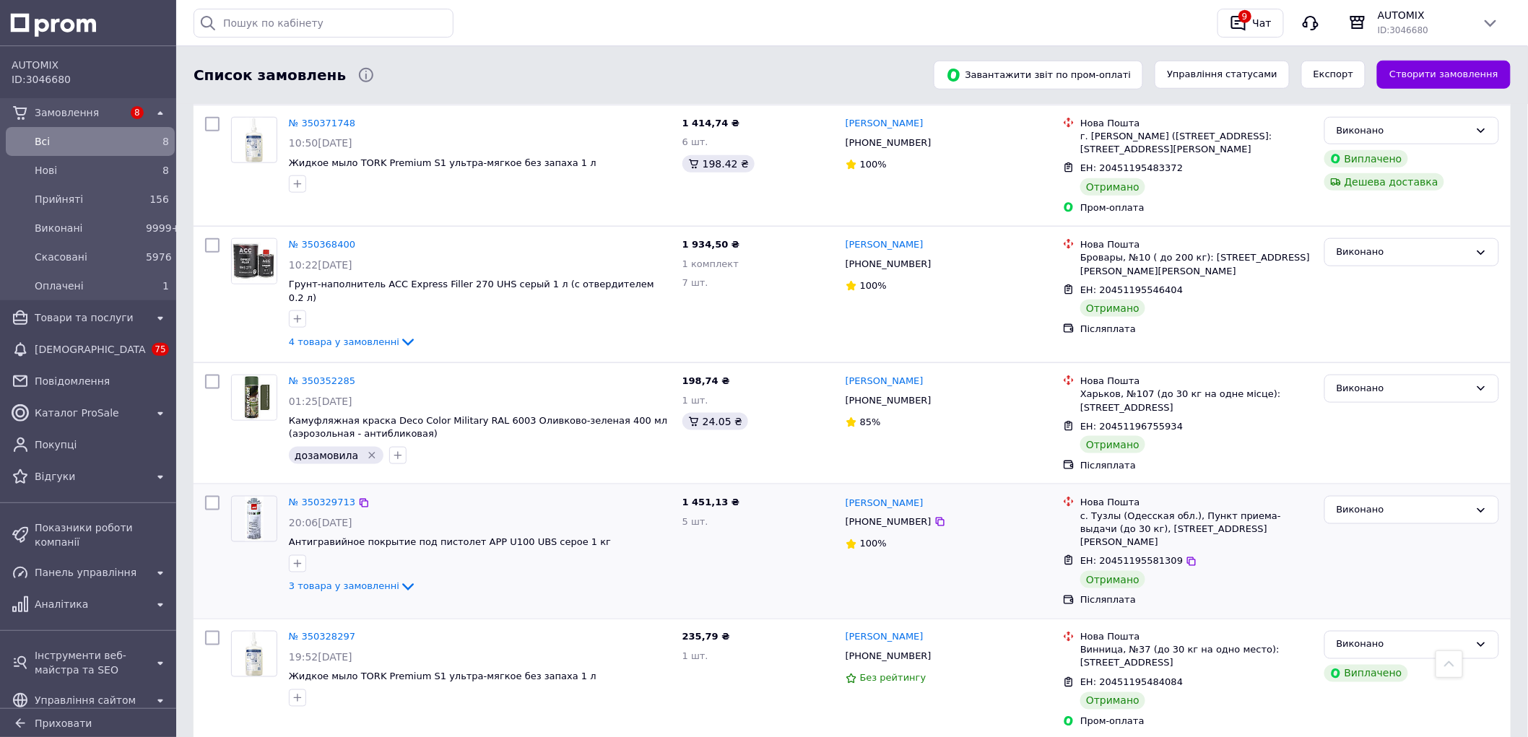
scroll to position [641, 0]
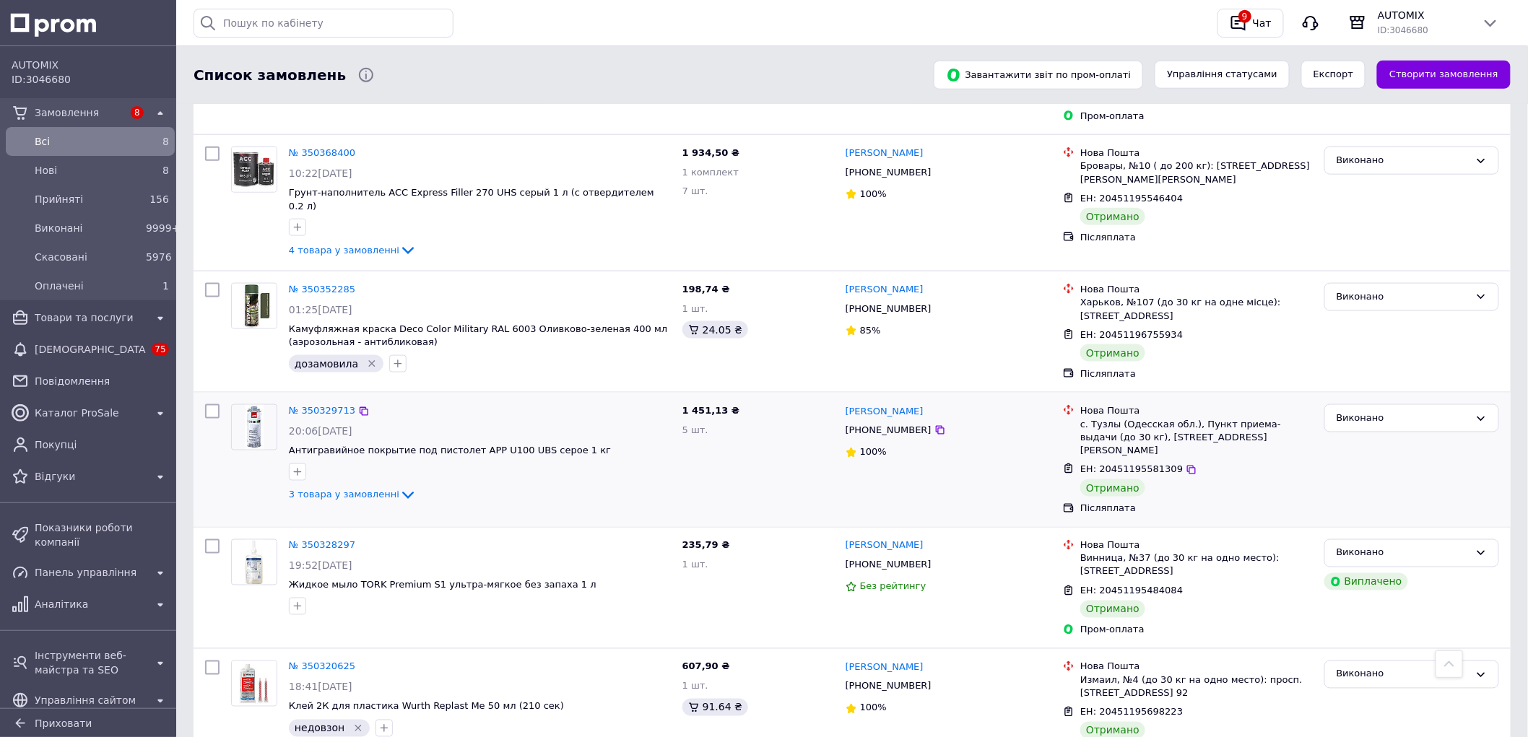
click at [311, 433] on div "№ 350329713 20:06, 28.06.2025 Антигравийное покрытие под пистолет APP U100 UBS …" at bounding box center [480, 454] width 394 height 111
click at [308, 490] on span "3 товара у замовленні" at bounding box center [344, 495] width 111 height 11
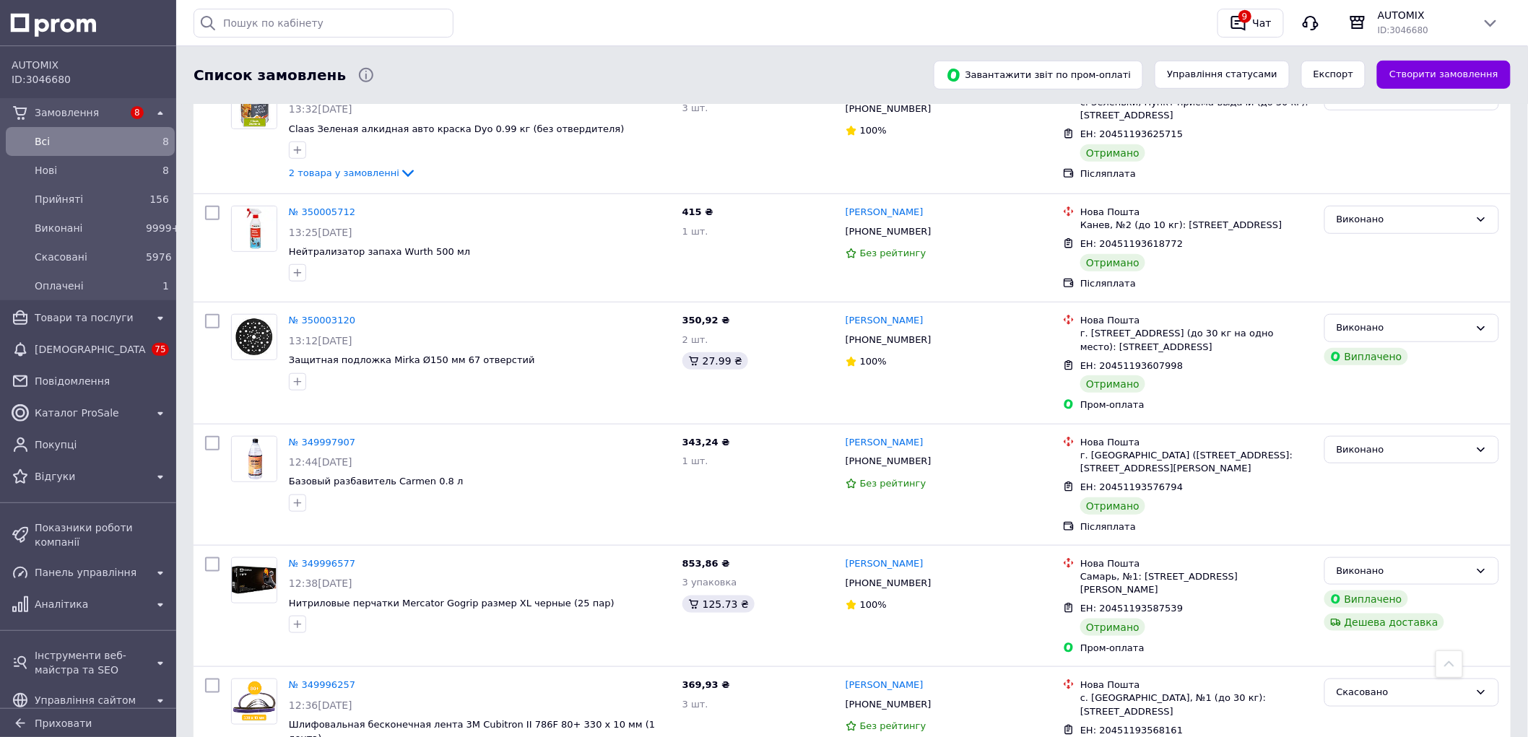
scroll to position [11841, 0]
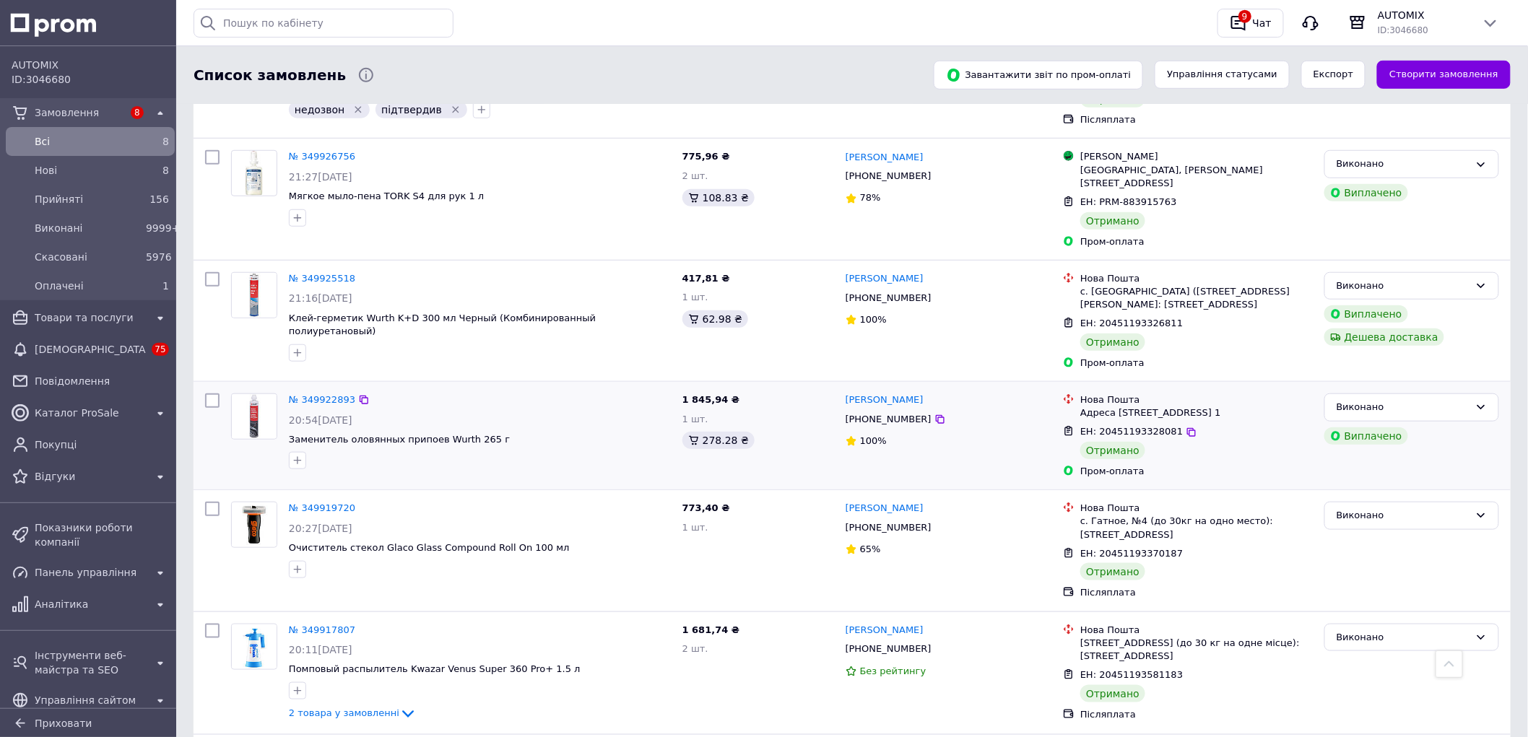
scroll to position [2969, 0]
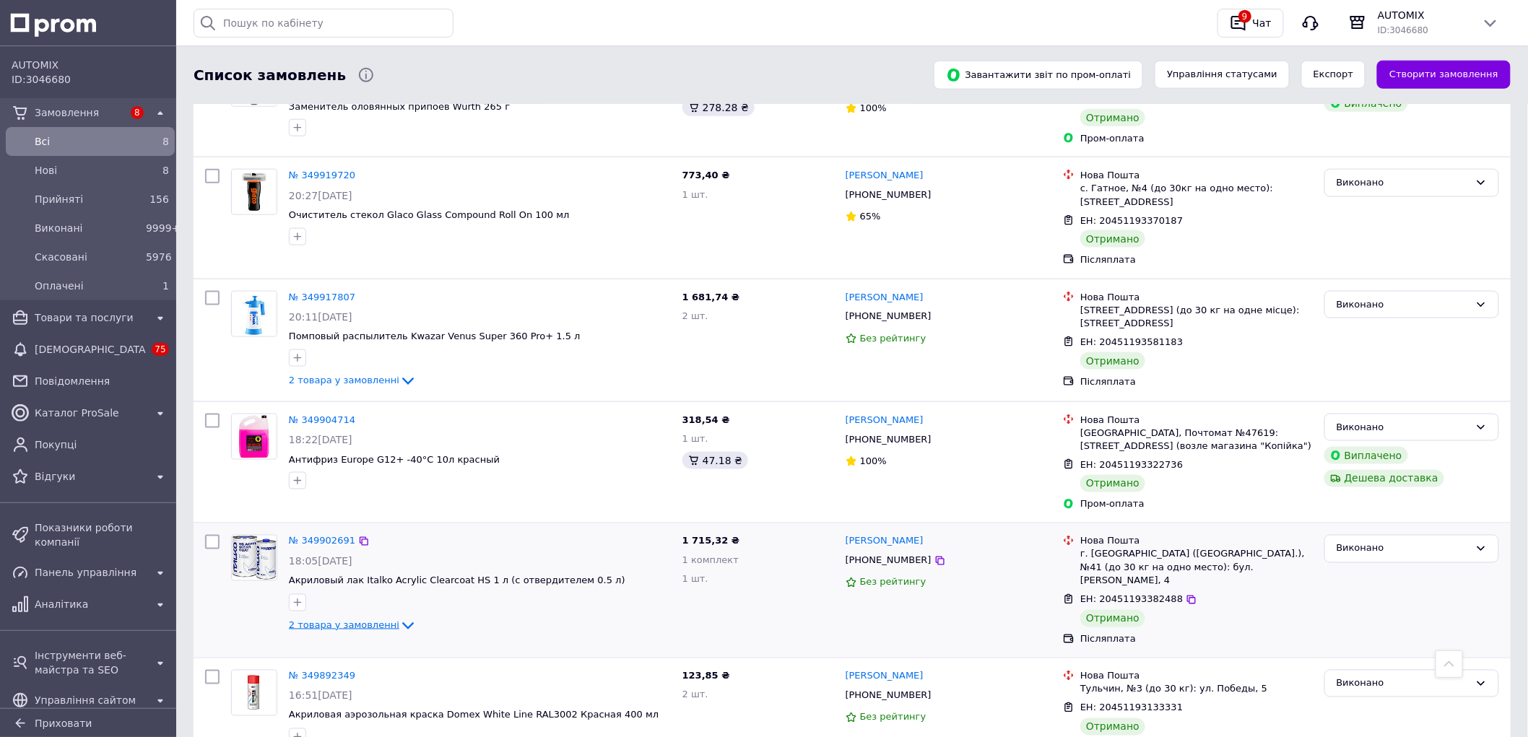
click at [326, 620] on span "2 товара у замовленні" at bounding box center [344, 625] width 111 height 11
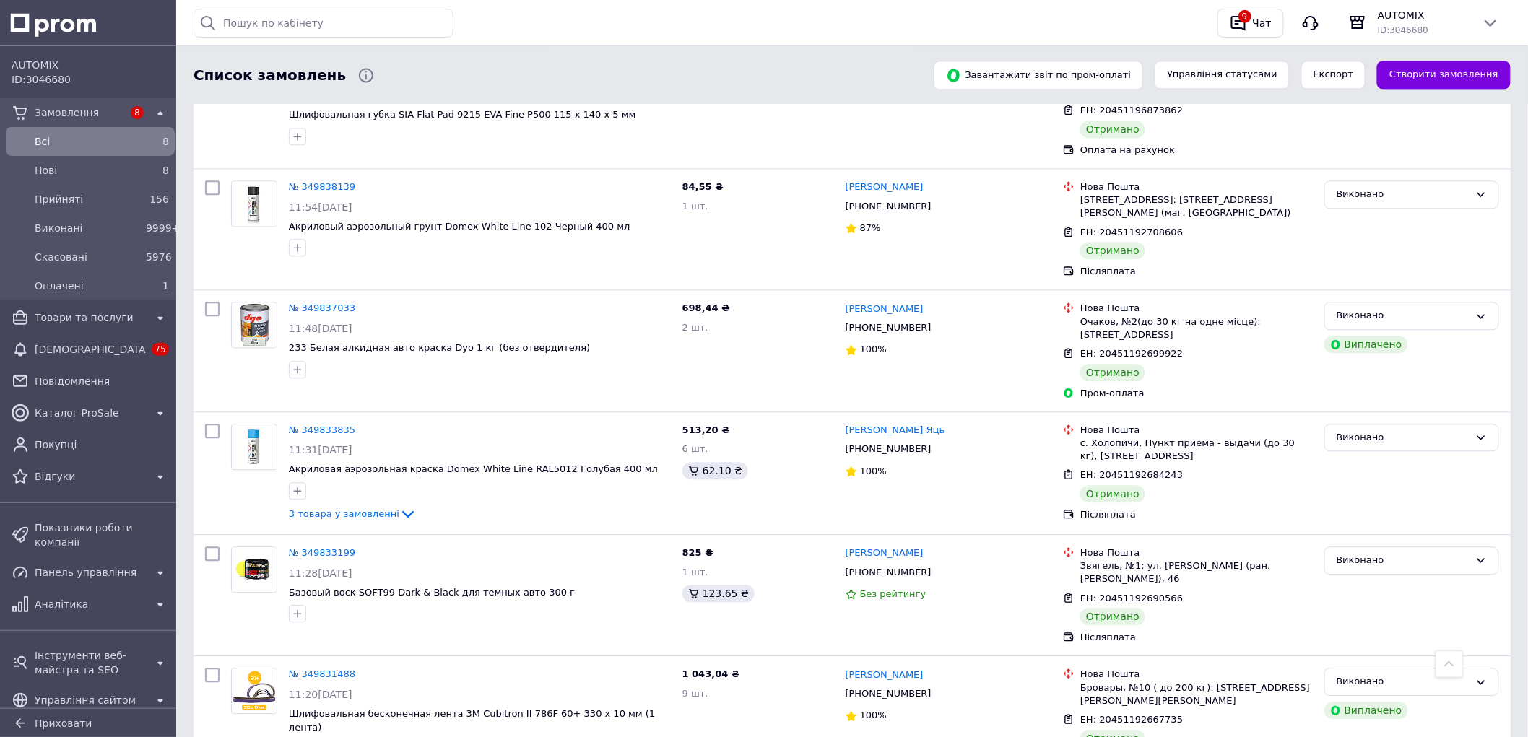
scroll to position [6099, 0]
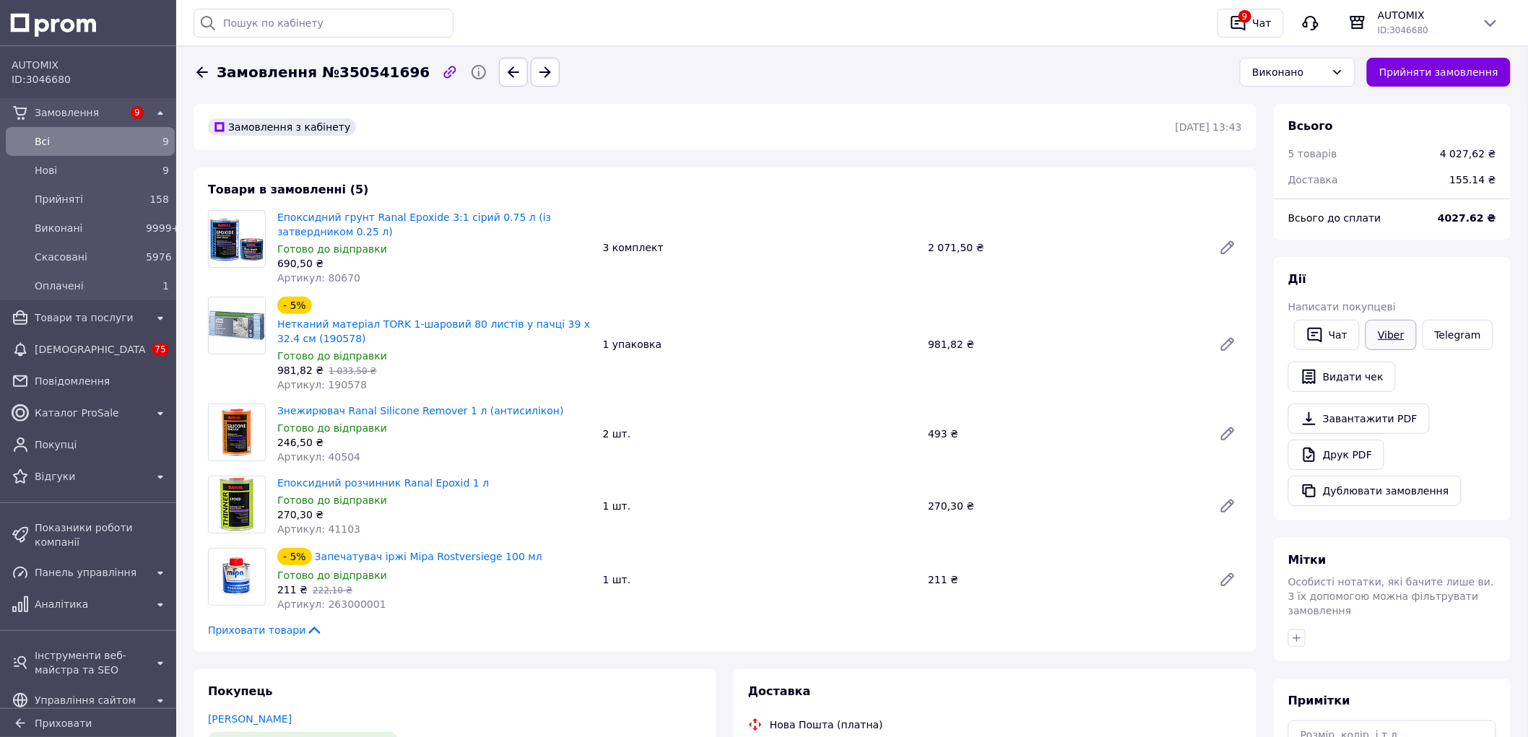
click at [1387, 327] on link "Viber" at bounding box center [1391, 335] width 51 height 30
click at [1396, 332] on link "Viber" at bounding box center [1391, 335] width 51 height 30
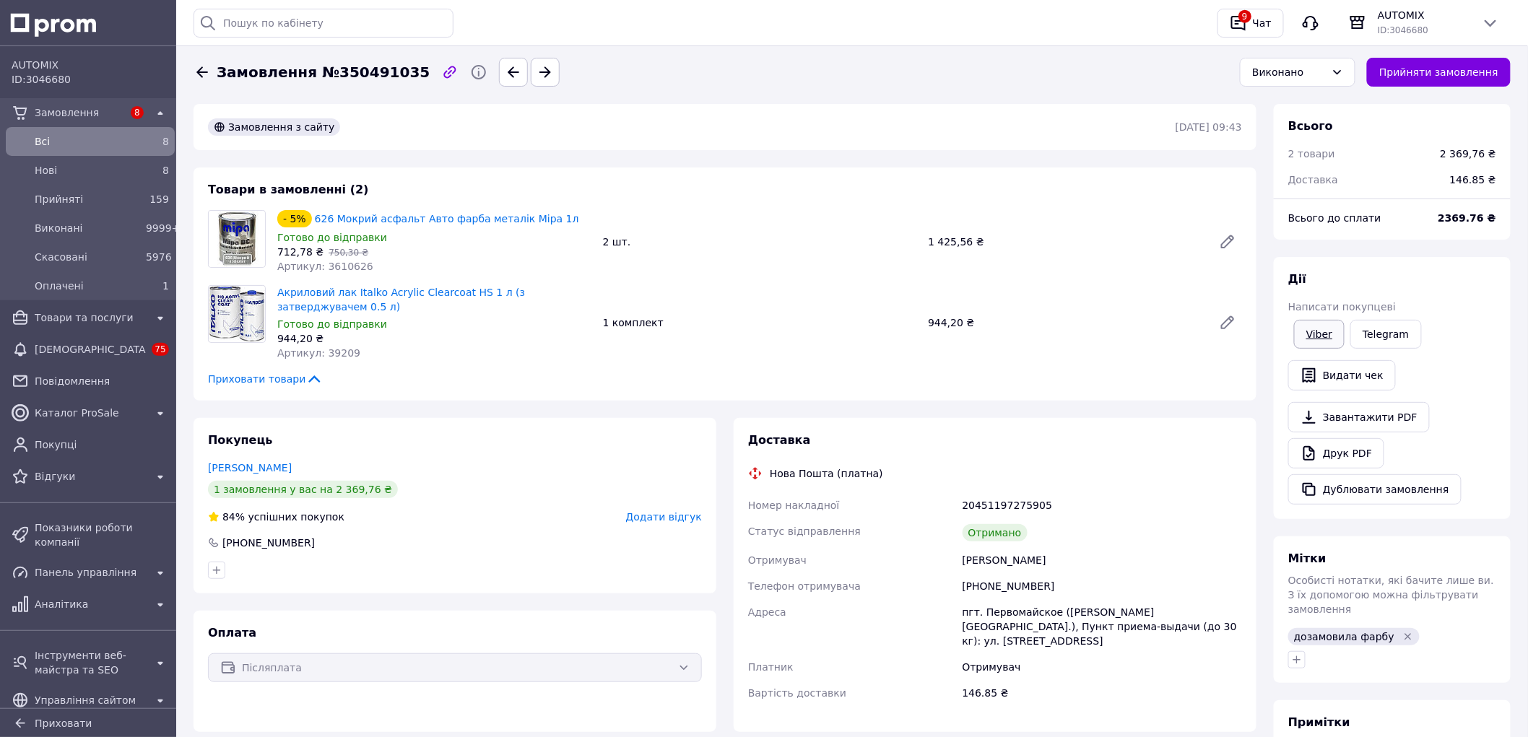
click at [1316, 327] on link "Viber" at bounding box center [1319, 334] width 51 height 29
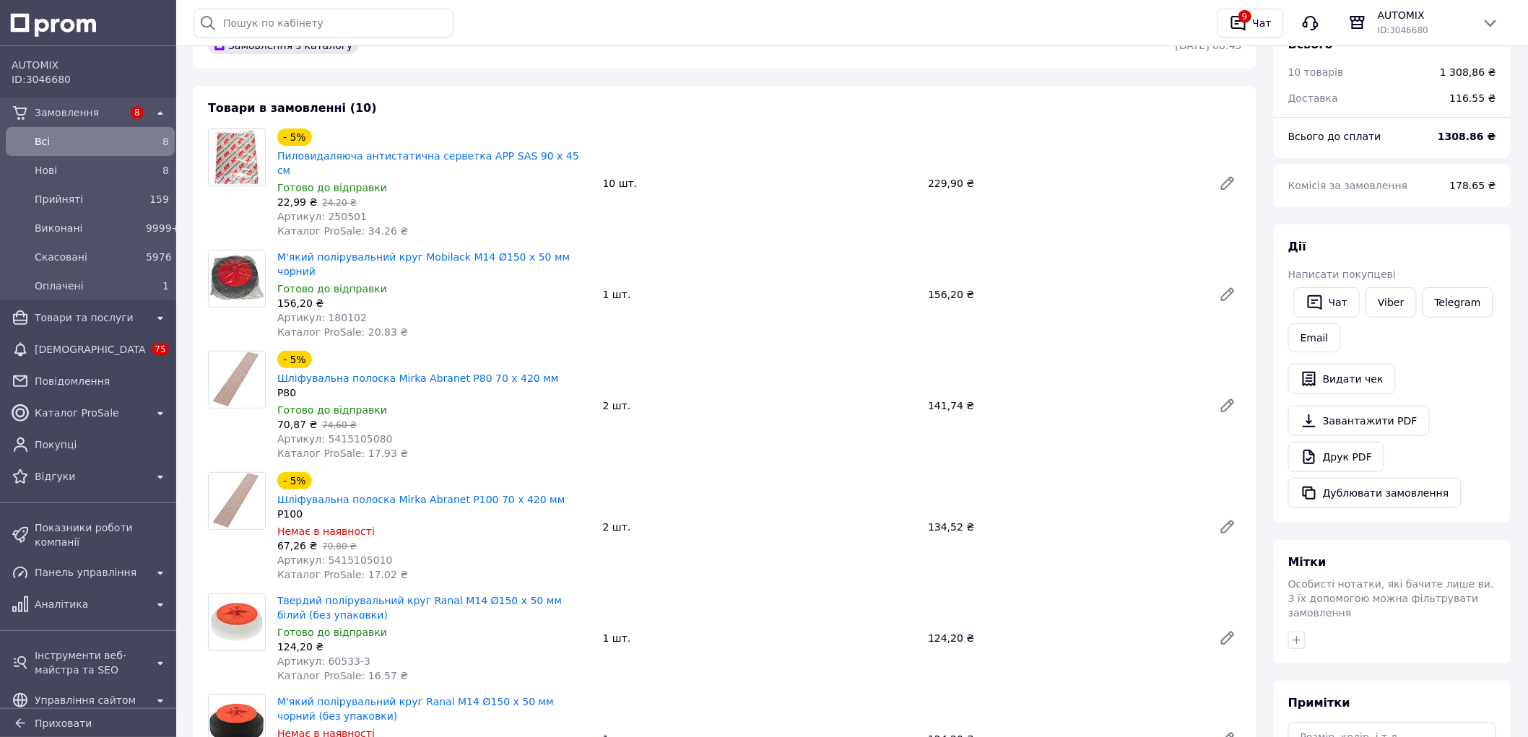
scroll to position [80, 0]
click at [1398, 307] on link "Viber" at bounding box center [1391, 304] width 51 height 30
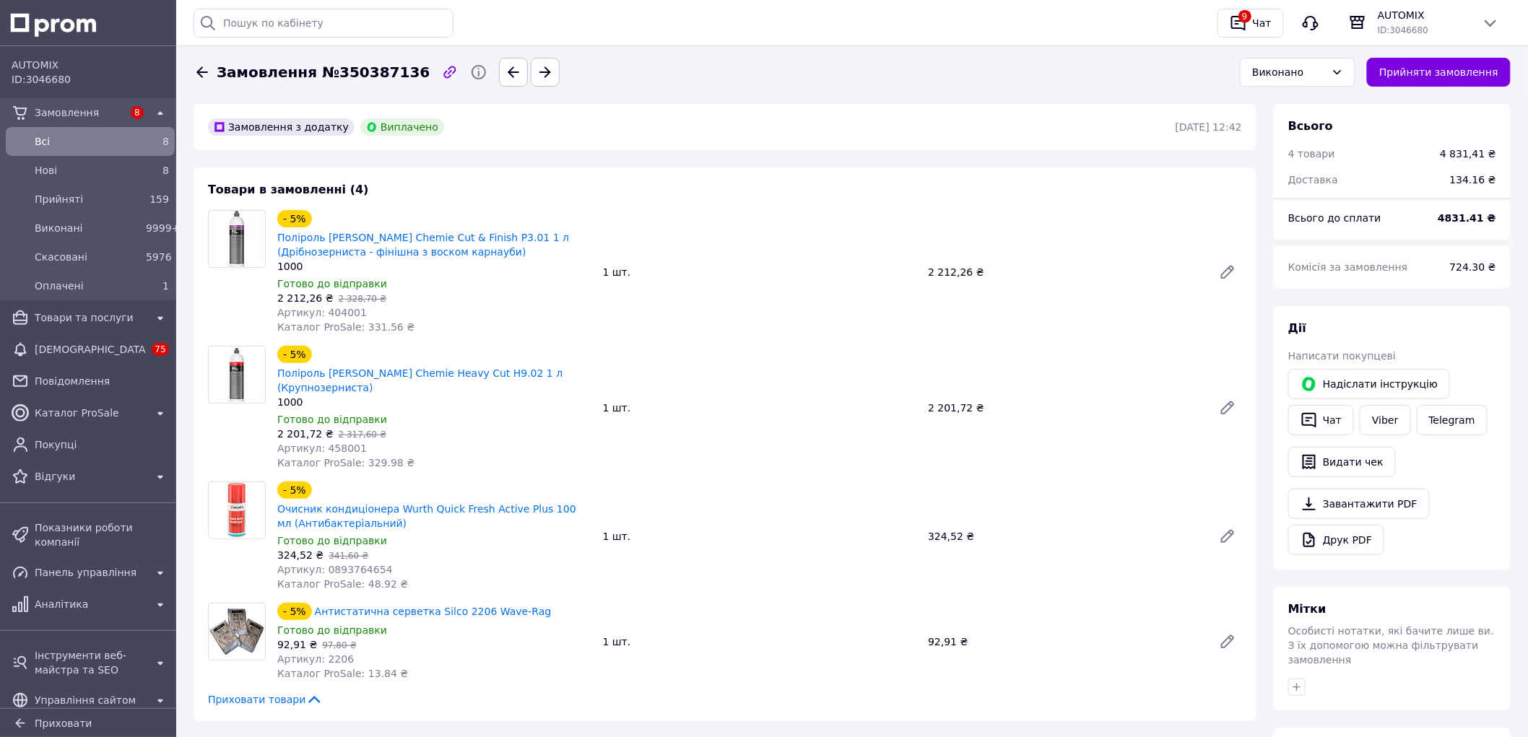
scroll to position [401, 0]
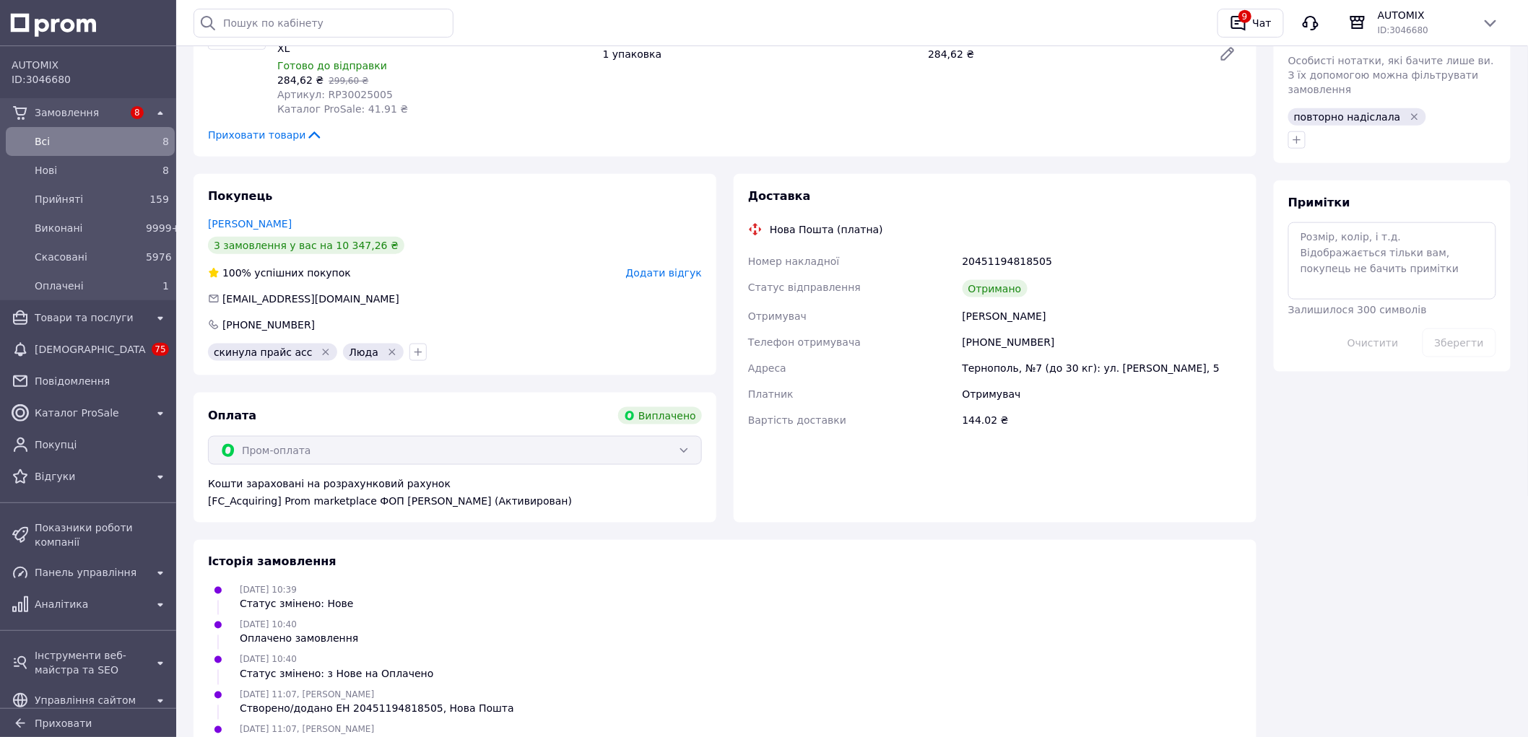
scroll to position [533, 0]
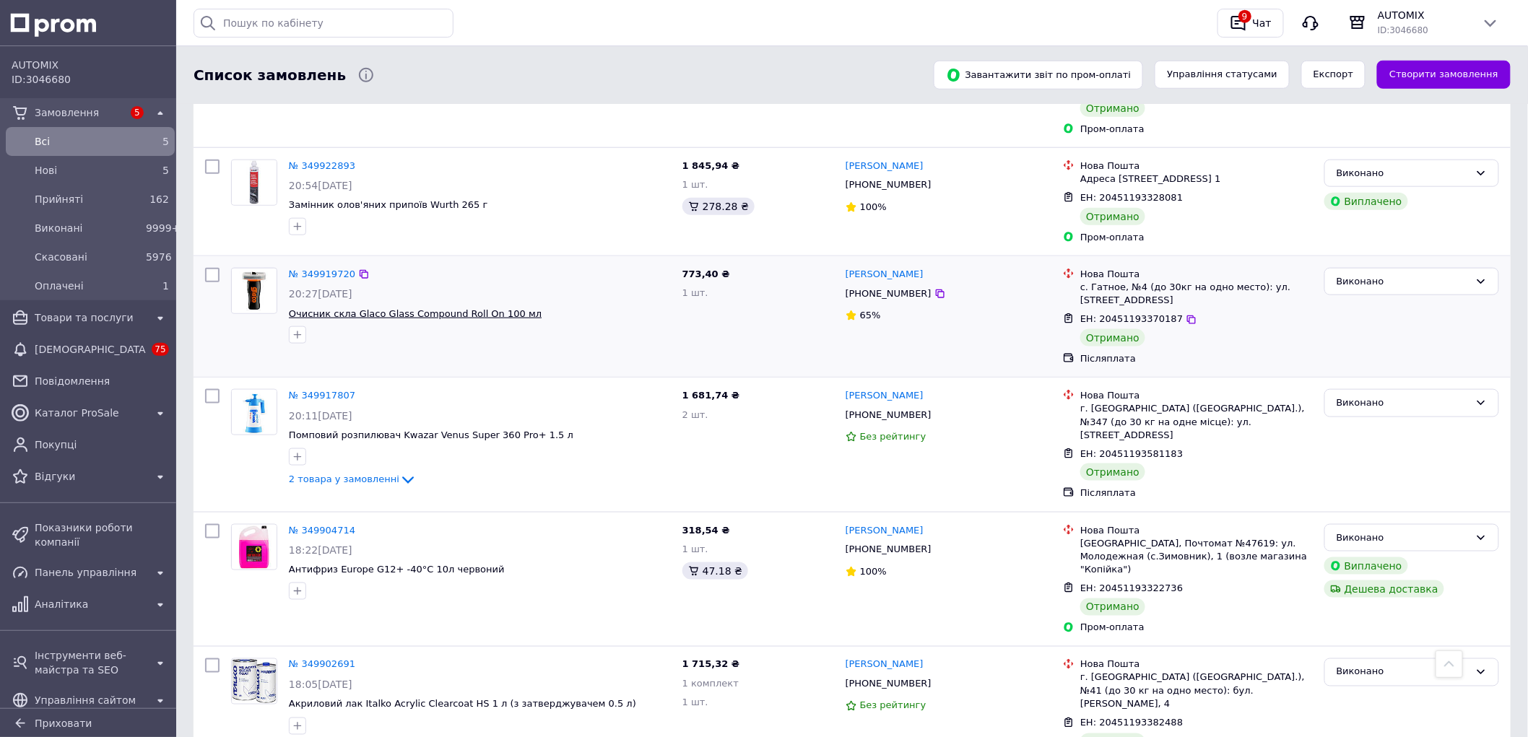
scroll to position [3129, 0]
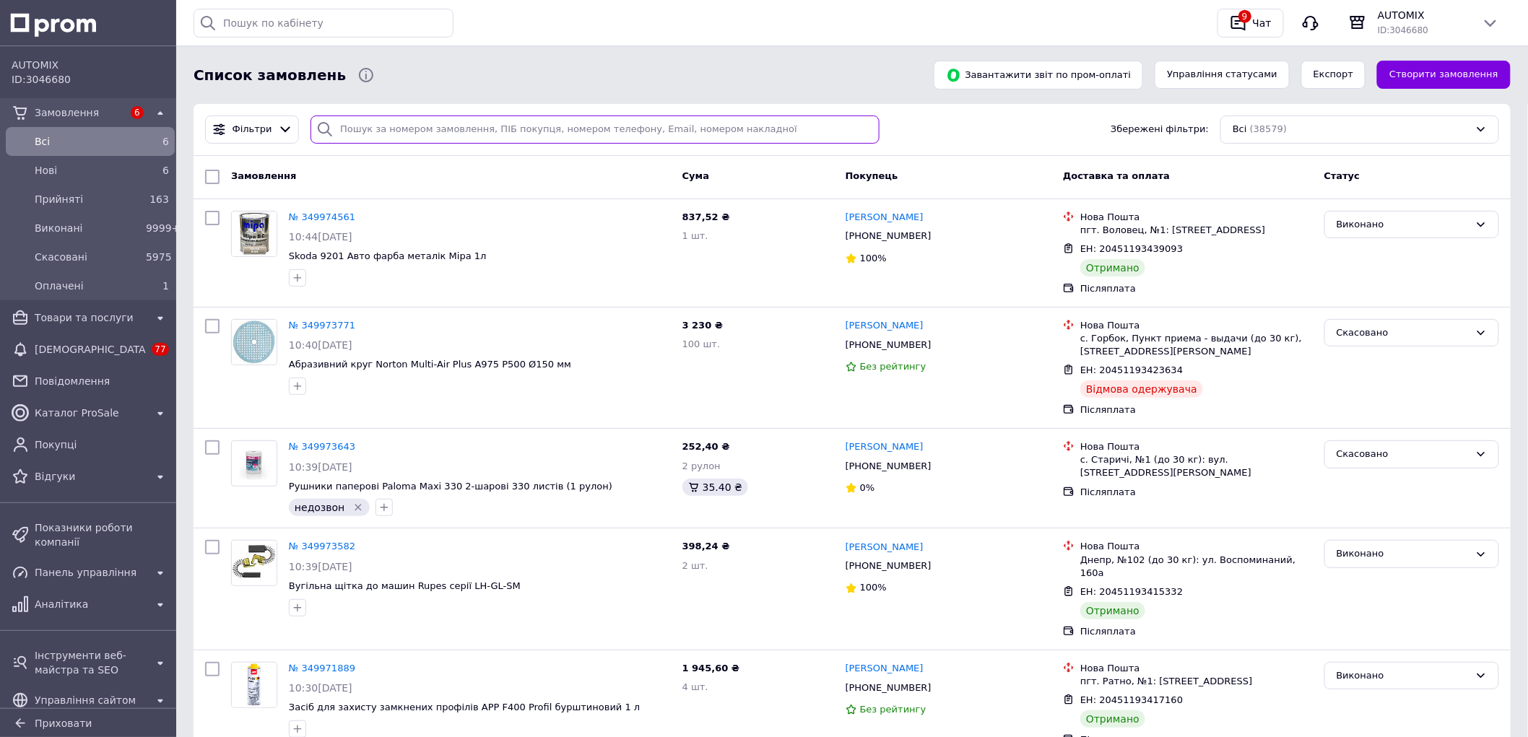
click at [406, 133] on input "search" at bounding box center [595, 130] width 569 height 28
paste input "+380734935338"
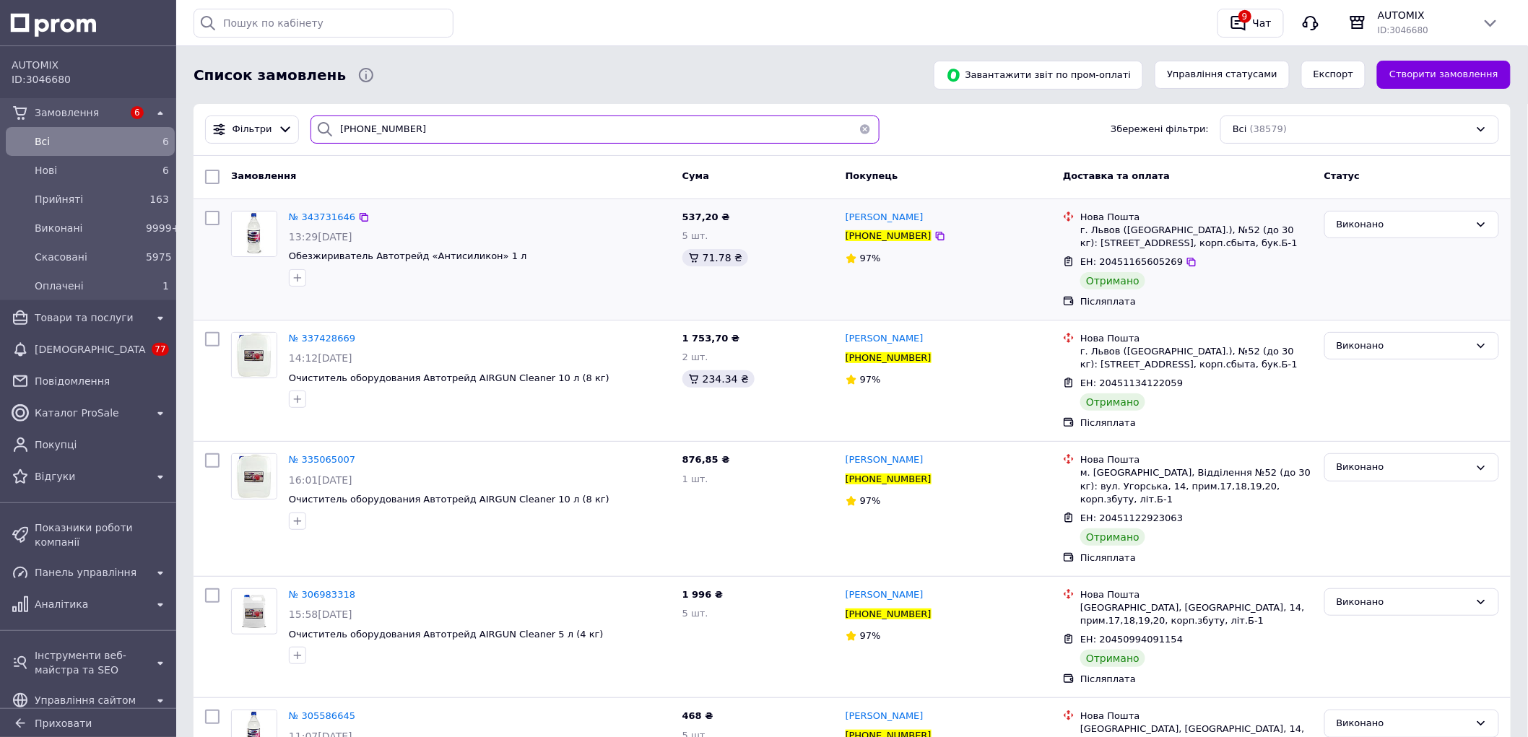
type input "+380734935338"
click at [1101, 233] on div "г. Львов (Львовская обл.), №52 (до 30 кг): ул. Угорская, 14, пом.17,18,19,20, к…" at bounding box center [1196, 237] width 233 height 26
copy div "Львов"
click at [64, 189] on div "Прийняті" at bounding box center [87, 199] width 111 height 20
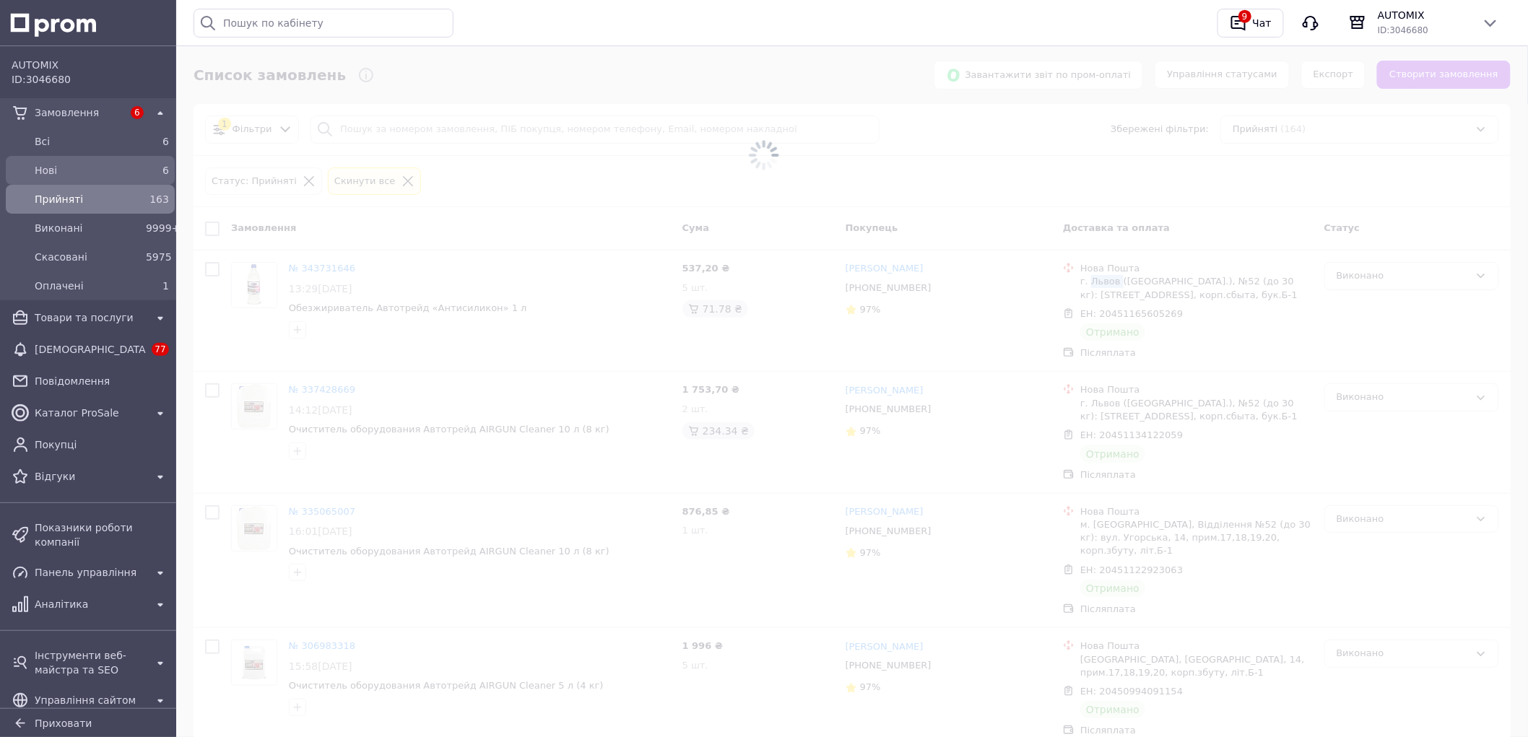
click at [66, 165] on span "Нові" at bounding box center [87, 170] width 105 height 14
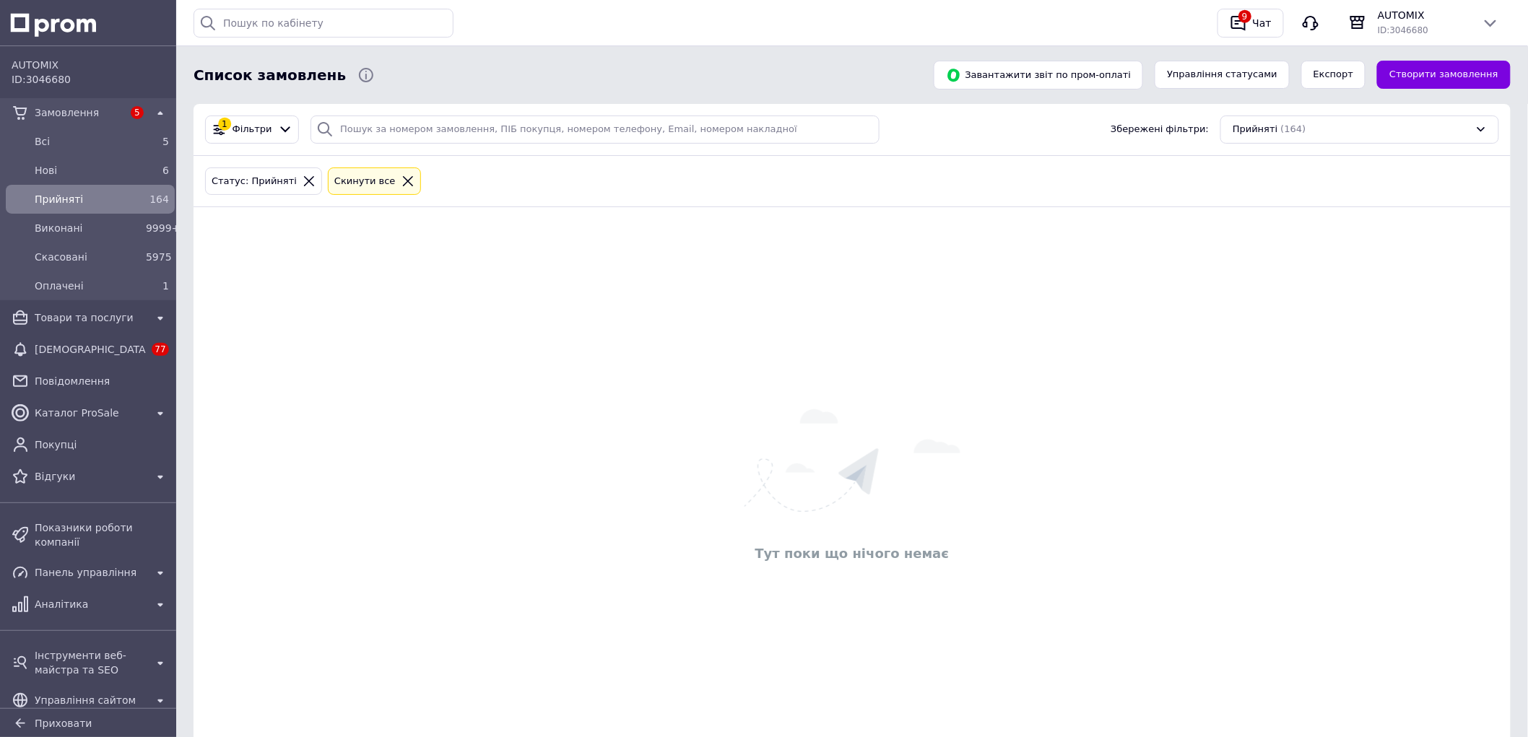
click at [403, 182] on icon at bounding box center [408, 181] width 10 height 10
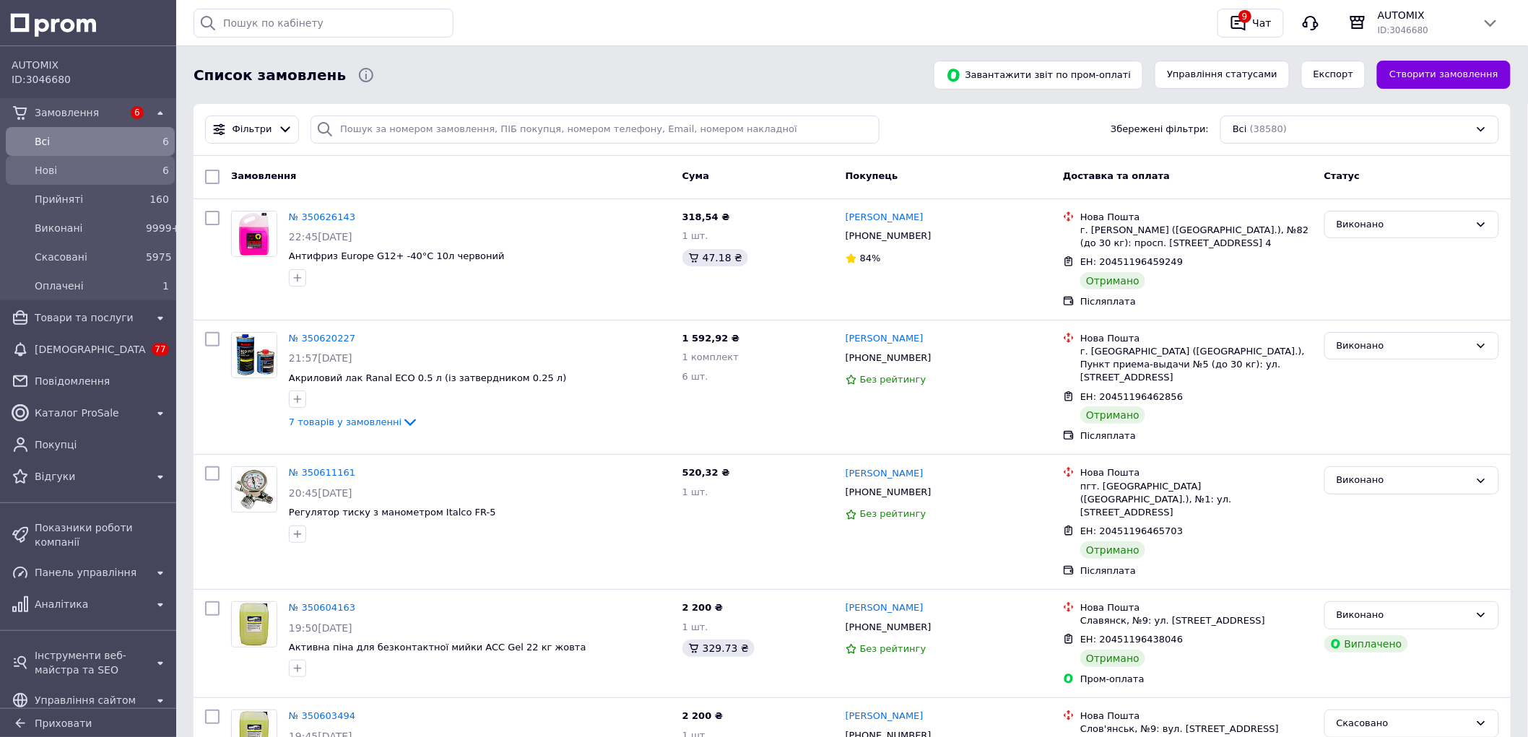
click at [117, 170] on span "Нові" at bounding box center [87, 170] width 105 height 14
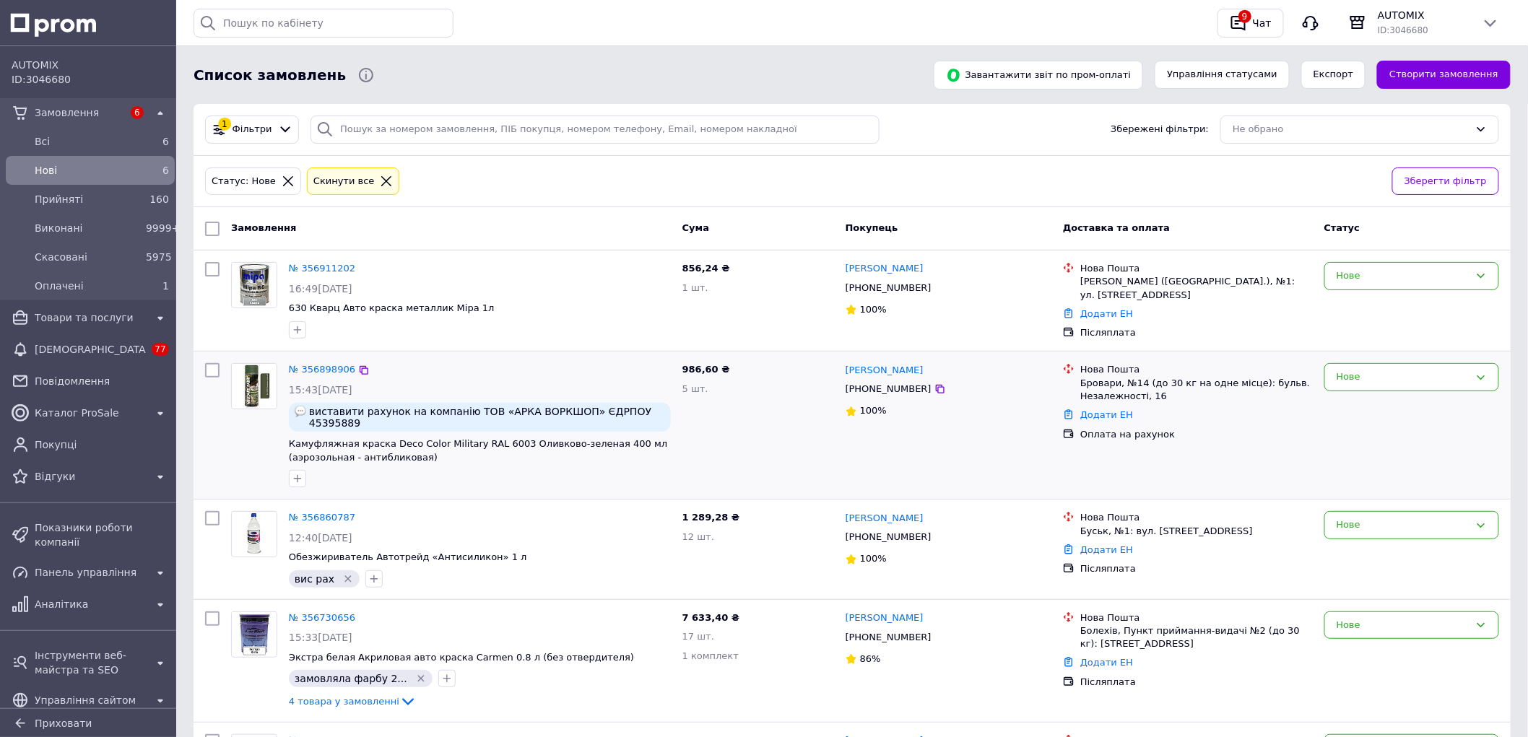
click at [593, 467] on div at bounding box center [480, 478] width 388 height 23
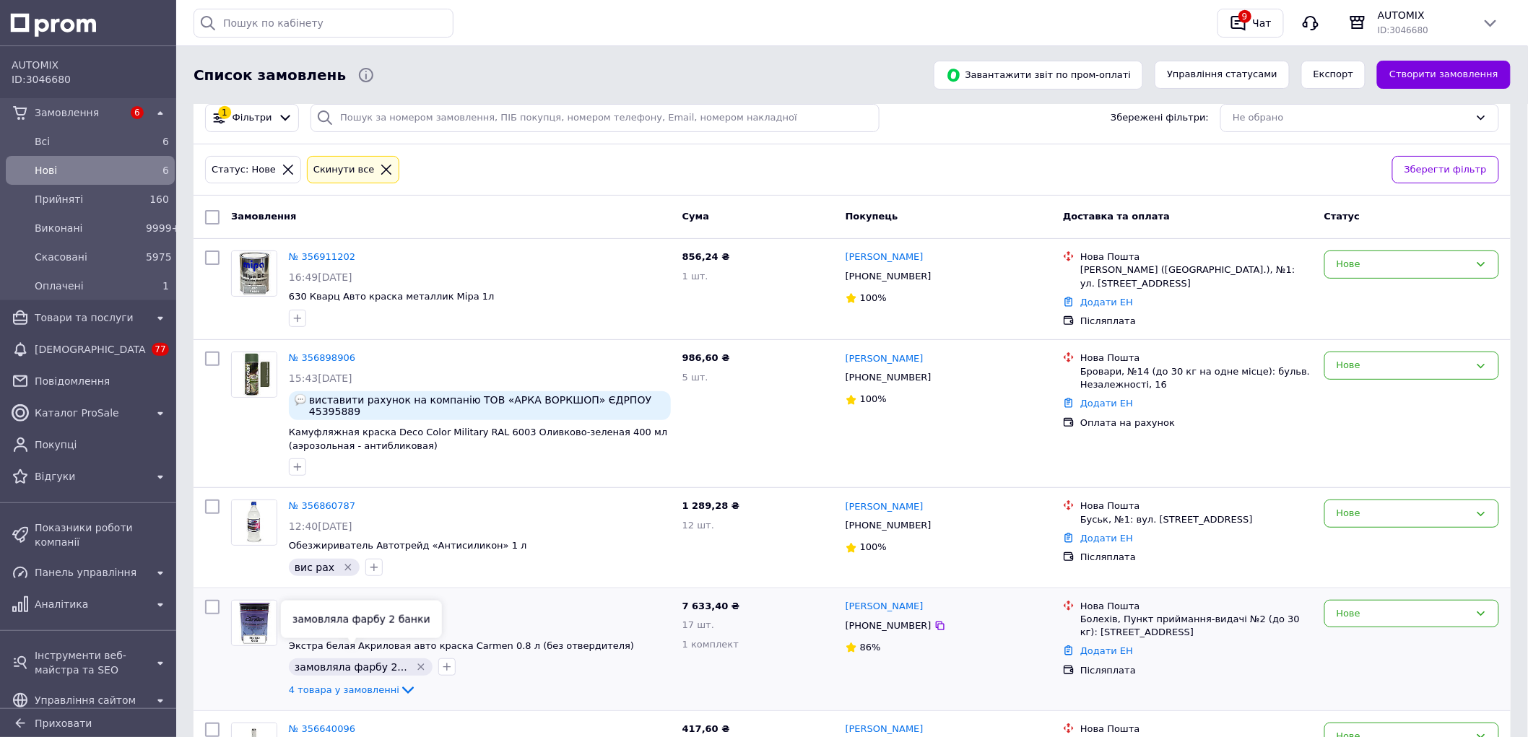
scroll to position [265, 0]
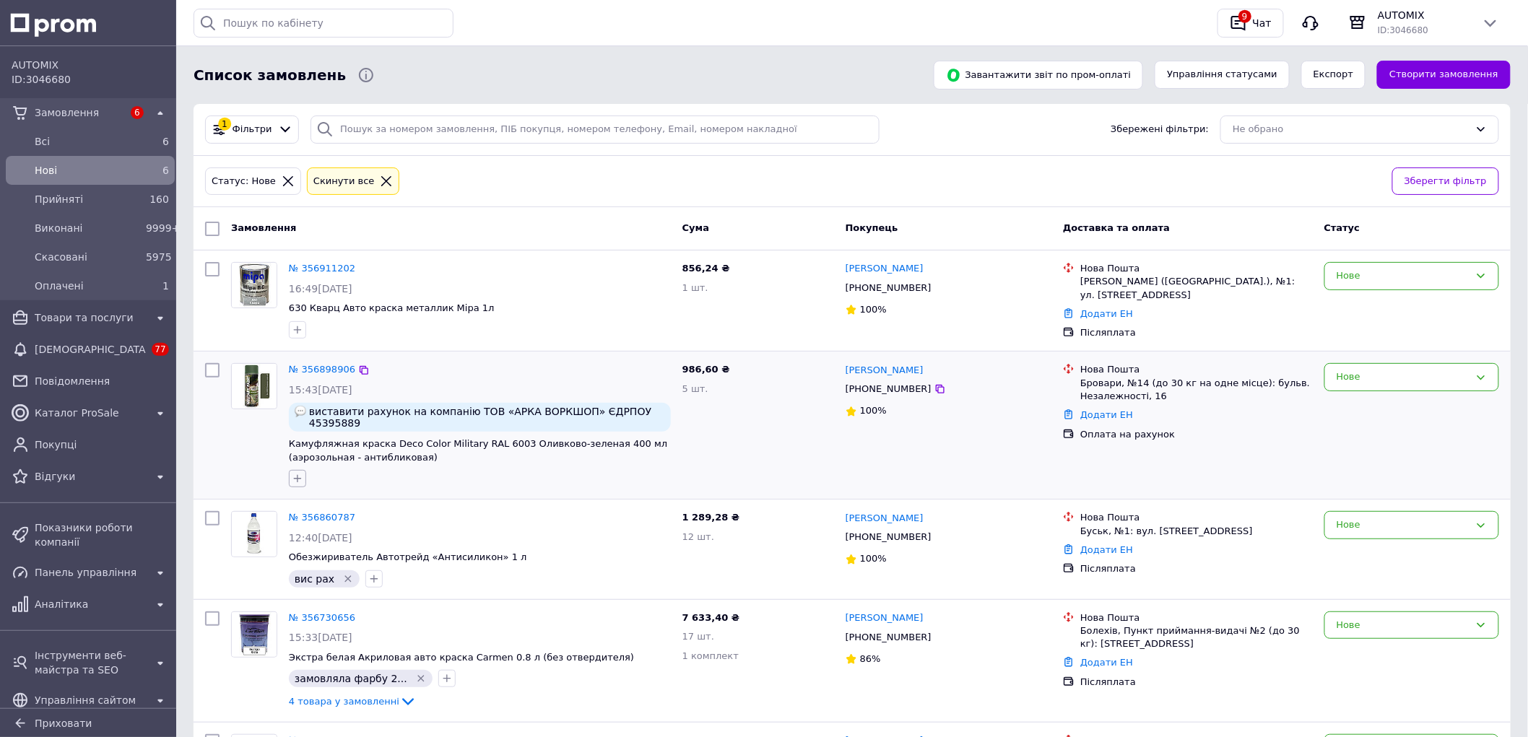
click at [302, 473] on icon "button" at bounding box center [298, 479] width 12 height 12
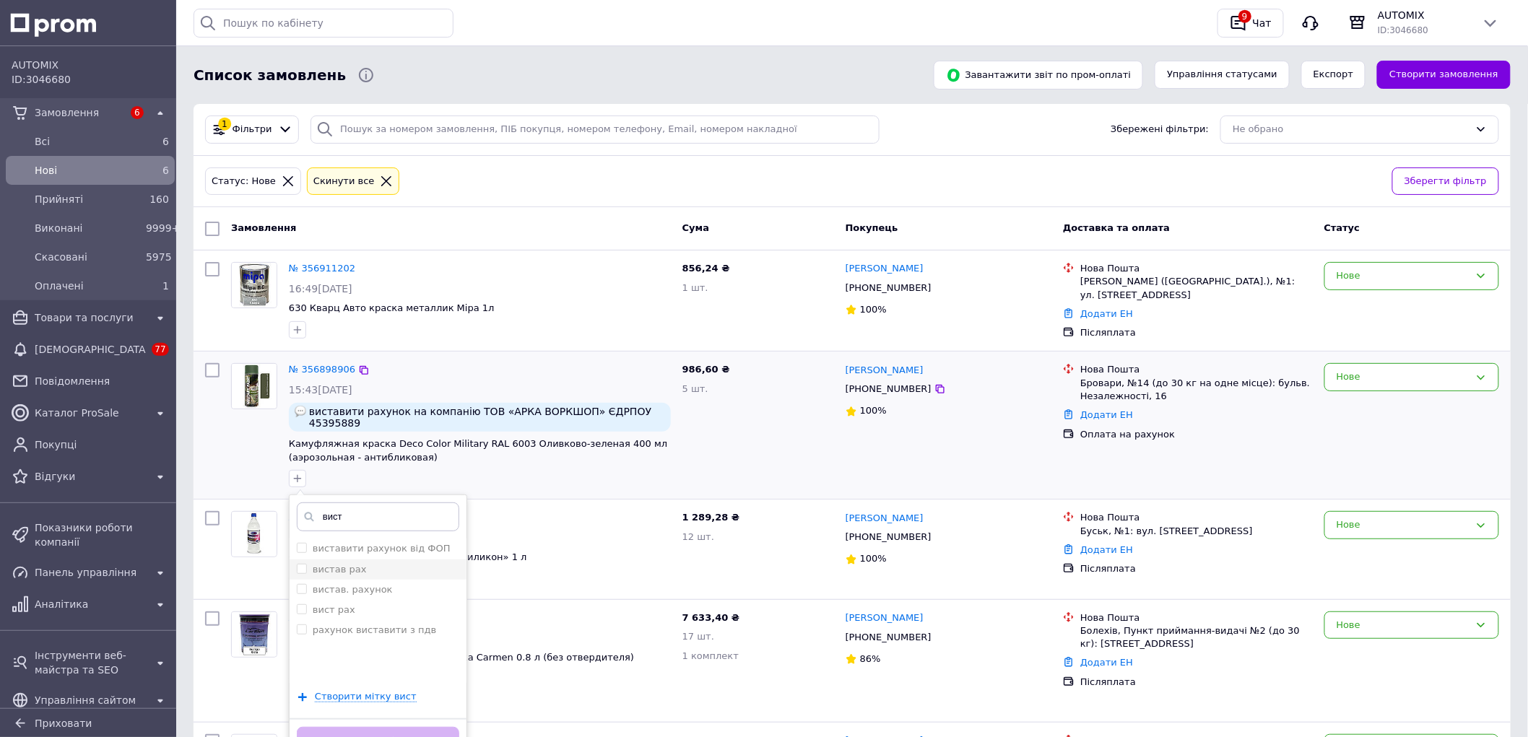
type input "вист"
click at [369, 563] on div "вистав рах" at bounding box center [378, 569] width 163 height 13
checkbox input "true"
click at [401, 727] on button "Додати мітку" at bounding box center [378, 741] width 163 height 28
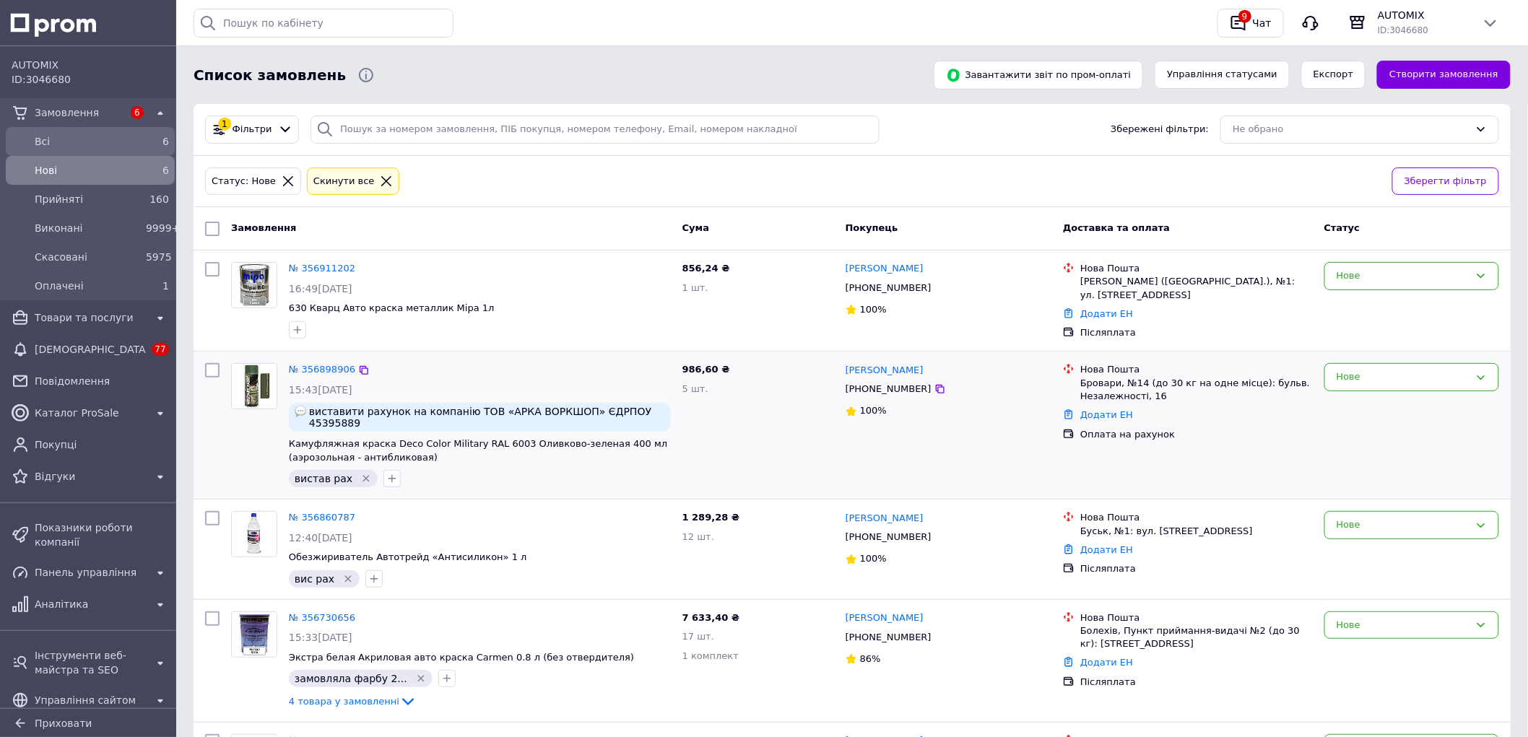
click at [51, 134] on span "Всi" at bounding box center [87, 141] width 105 height 14
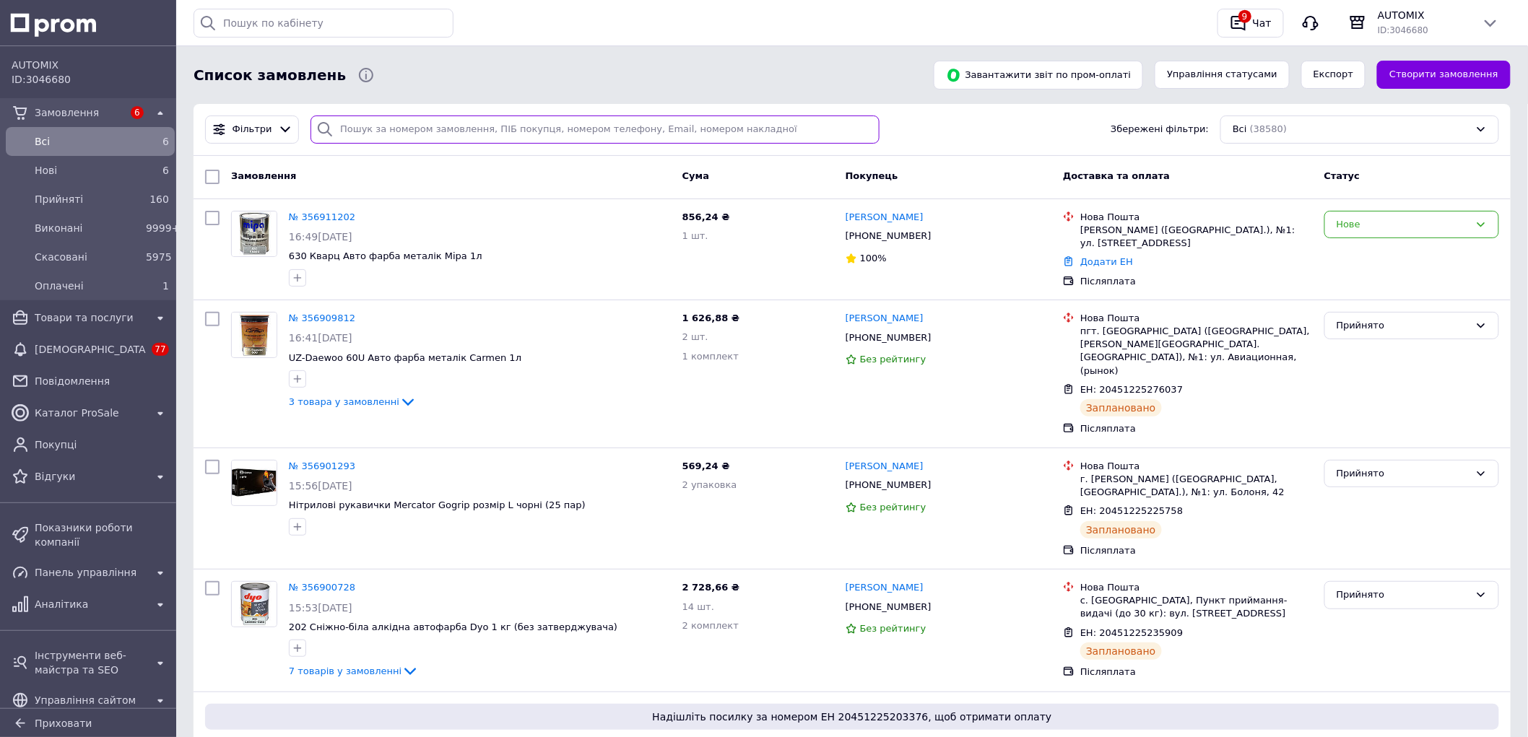
click at [378, 117] on input "search" at bounding box center [595, 130] width 569 height 28
paste input "[PHONE_NUMBER]"
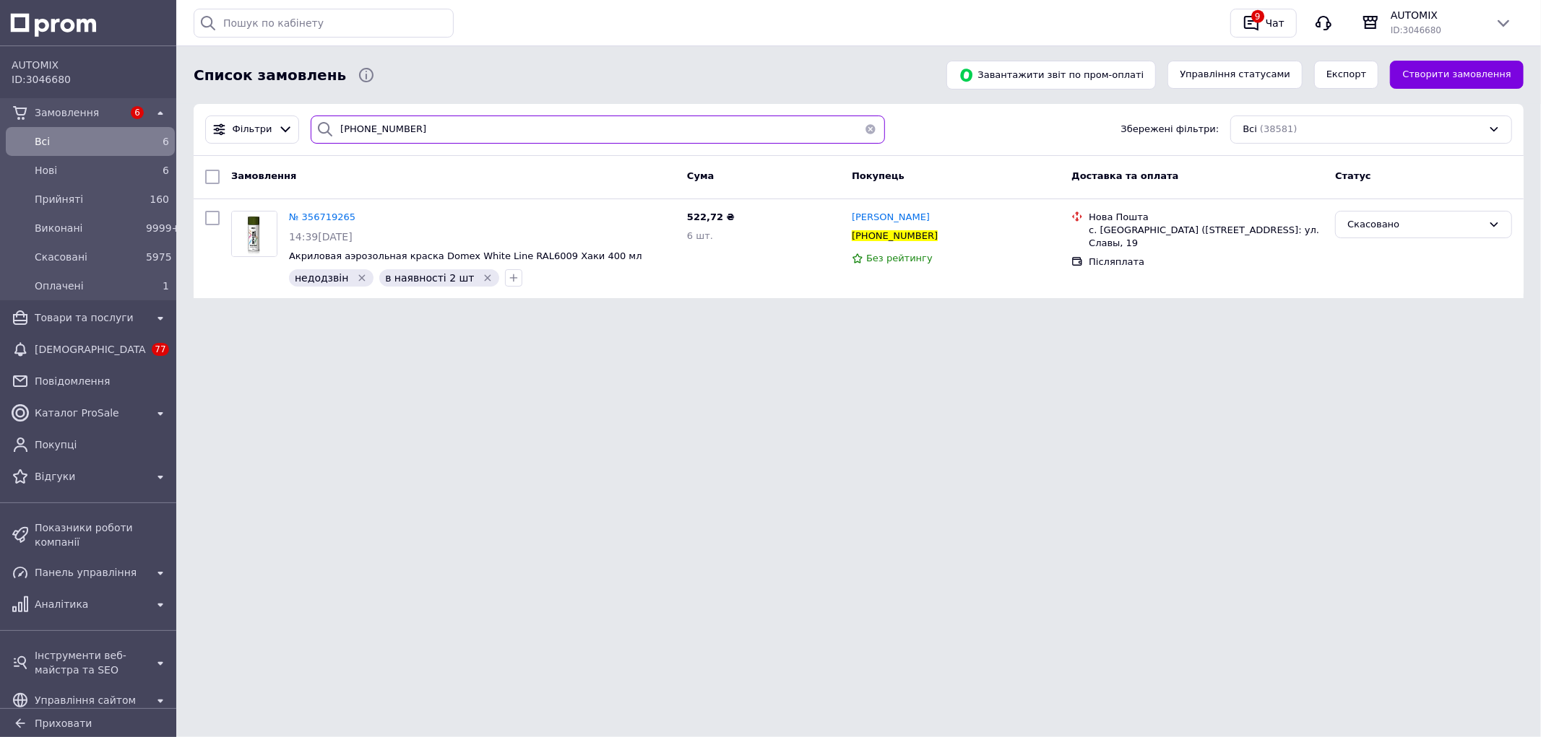
type input "[PHONE_NUMBER]"
drag, startPoint x: 857, startPoint y: 612, endPoint x: 1028, endPoint y: 381, distance: 288.6
click at [865, 345] on html "AUTOMIX ID: 3046680 Замовлення 7 Всi 7 Нові 7 Прийняті 160 Виконані 9999+ Скасо…" at bounding box center [770, 172] width 1541 height 345
click at [88, 167] on span "Нові" at bounding box center [87, 170] width 105 height 14
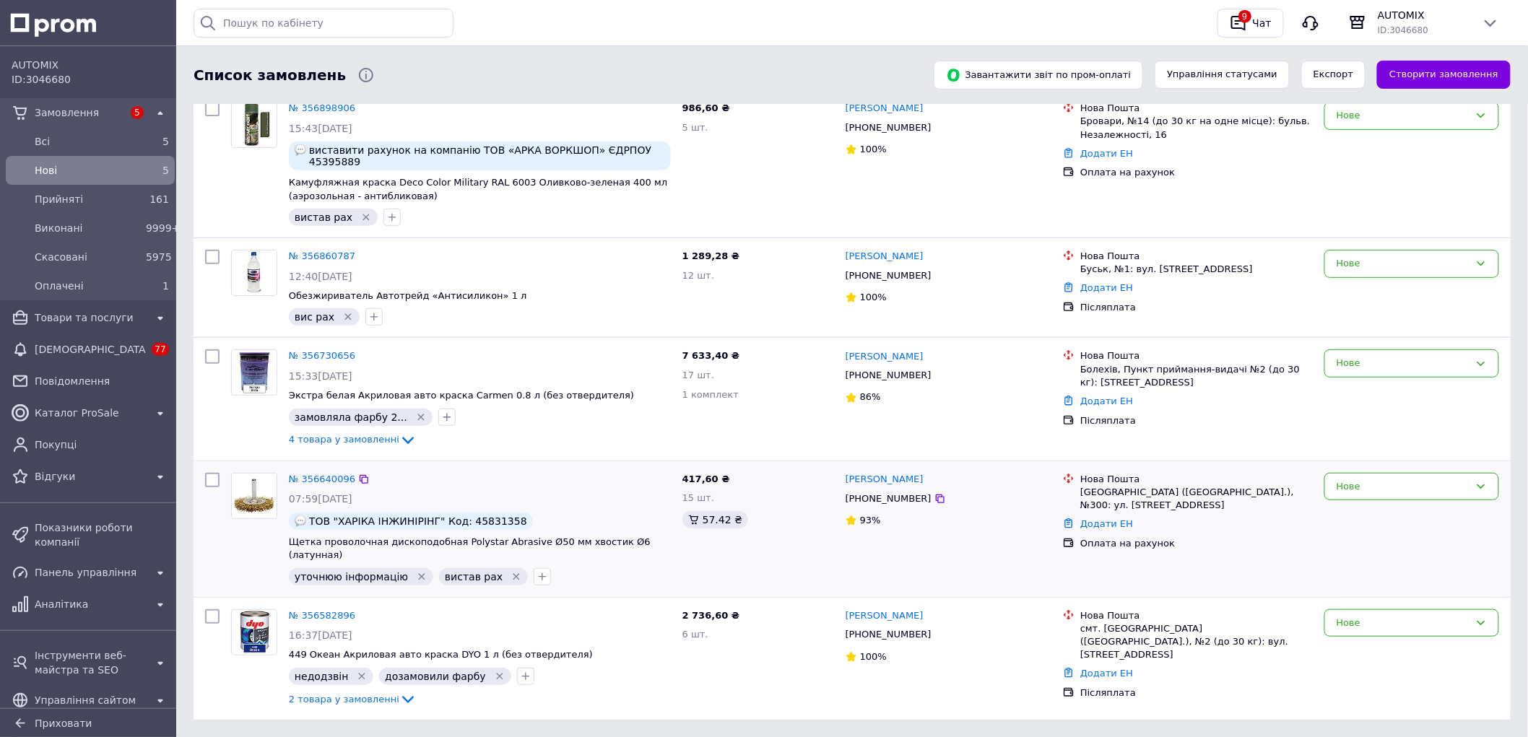
scroll to position [163, 0]
